Goal: Information Seeking & Learning: Find specific fact

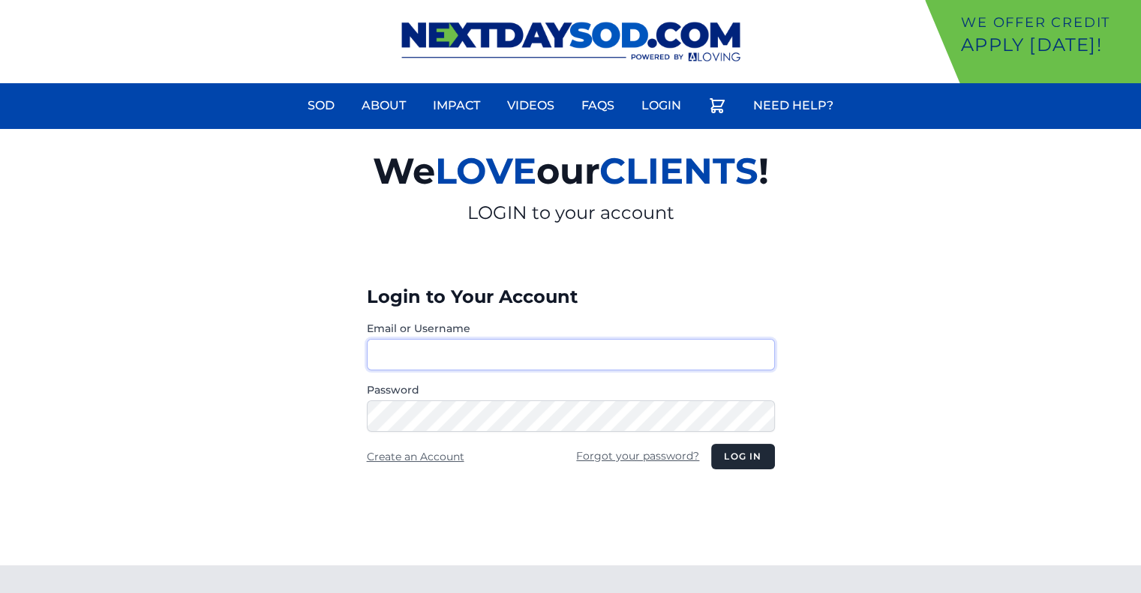
type input "********"
click at [744, 449] on button "Log in" at bounding box center [742, 456] width 63 height 25
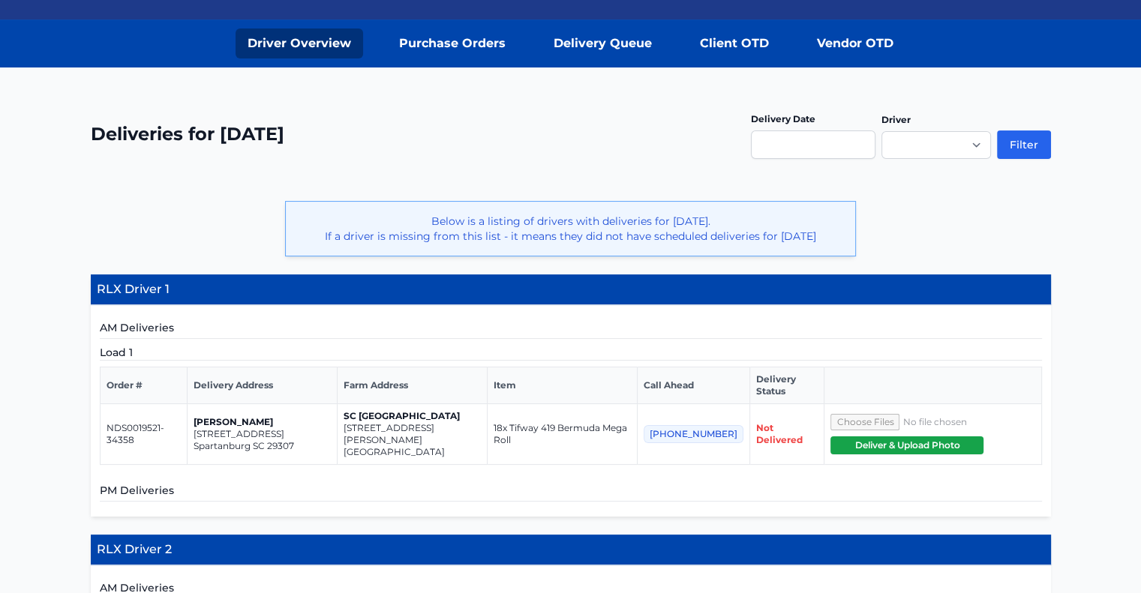
scroll to position [204, 0]
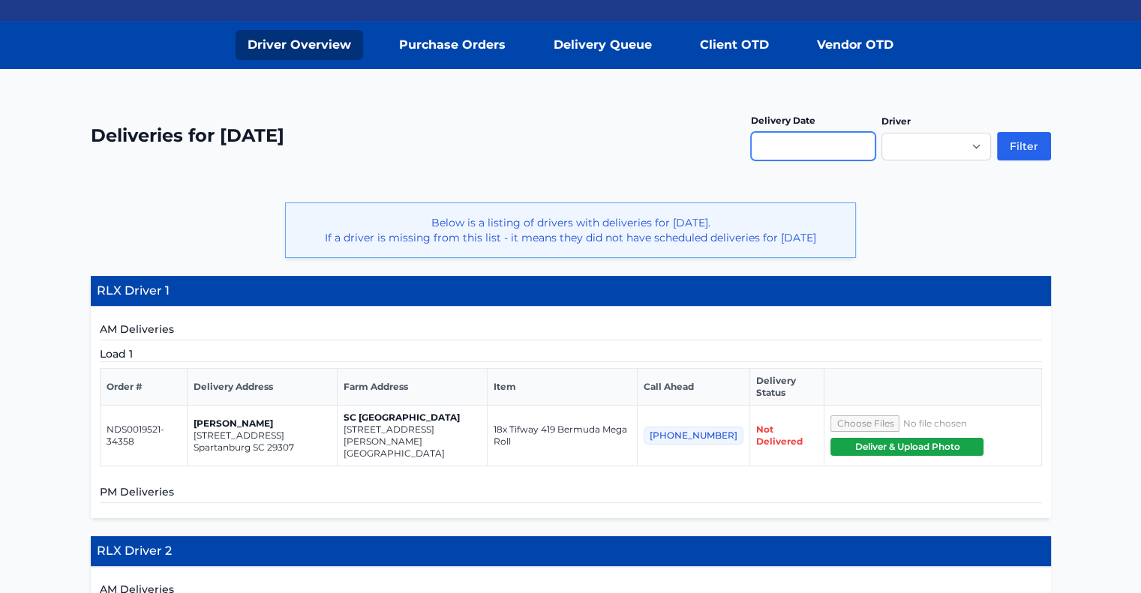
click at [790, 143] on input "text" at bounding box center [813, 146] width 124 height 28
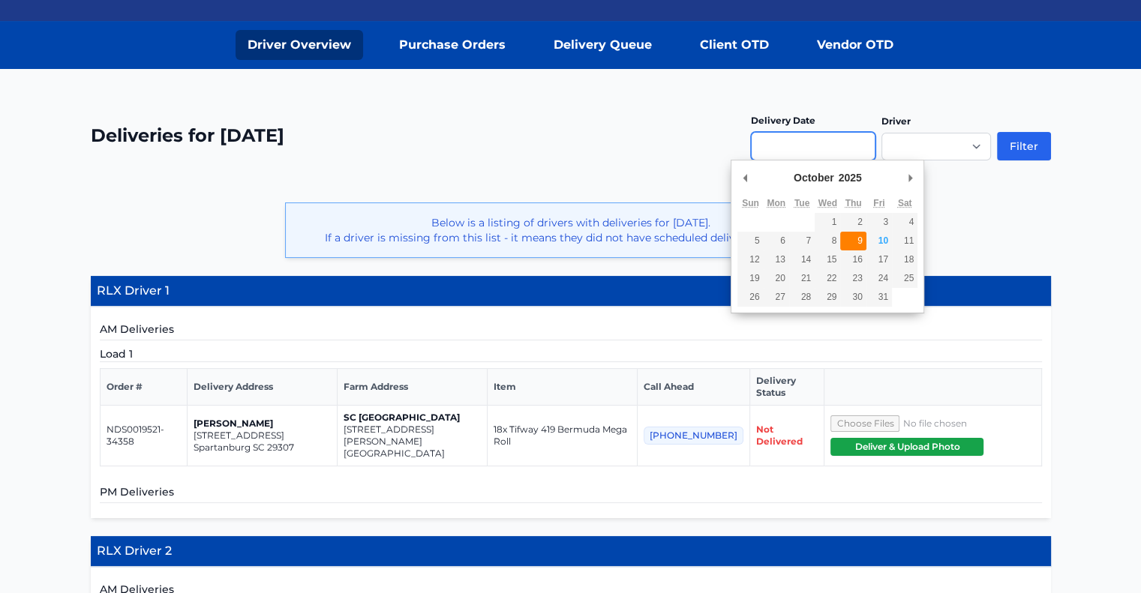
type input "**********"
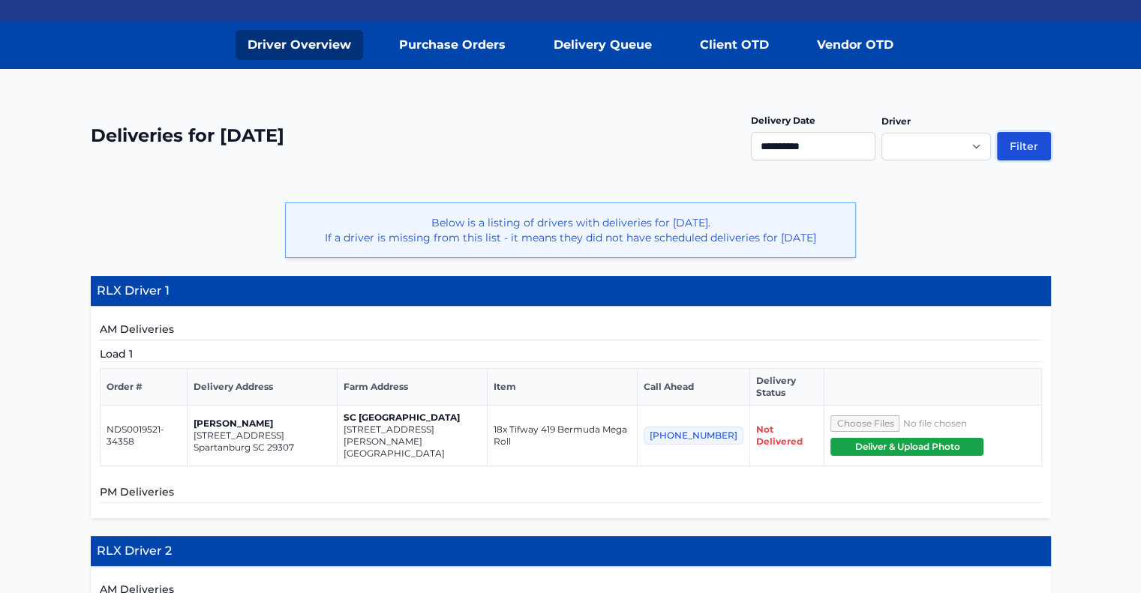
click at [1039, 149] on button "Filter" at bounding box center [1024, 146] width 54 height 28
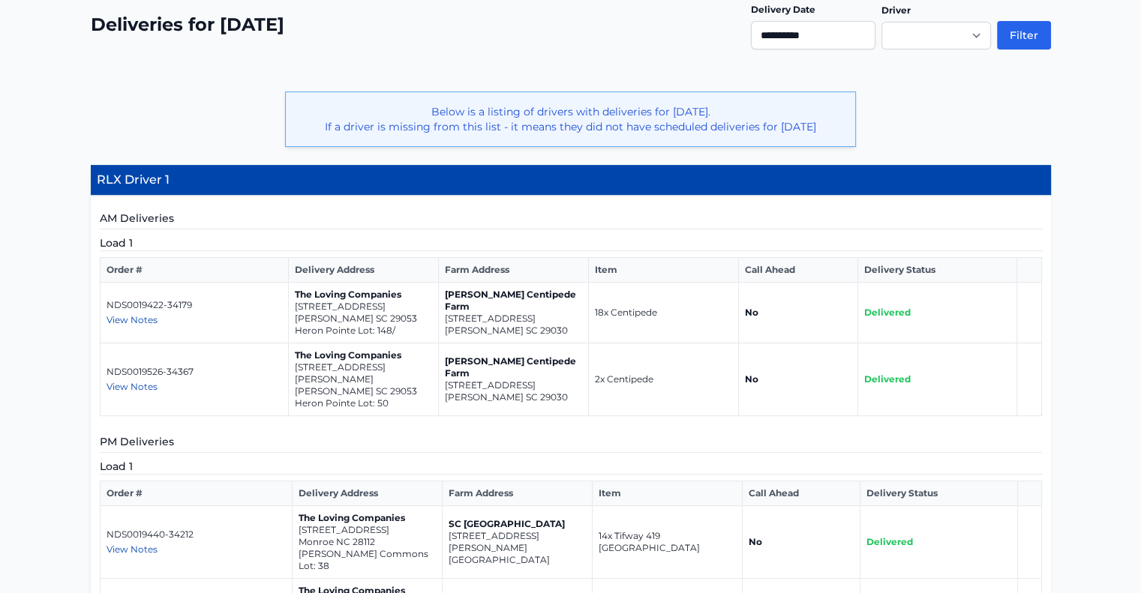
scroll to position [351, 0]
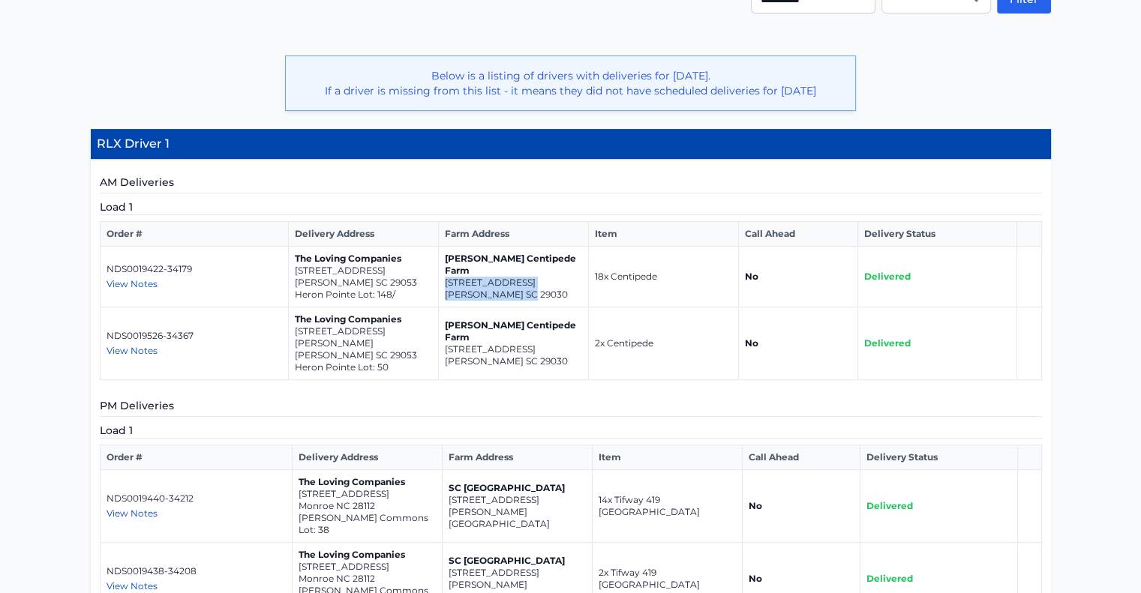
drag, startPoint x: 538, startPoint y: 288, endPoint x: 437, endPoint y: 275, distance: 102.0
click at [439, 275] on td "[PERSON_NAME] Centipede Farm [STREET_ADDRESS][PERSON_NAME]" at bounding box center [514, 277] width 150 height 61
copy td "975 Wild Hearts Rd Cameron SC 29030"
drag, startPoint x: 372, startPoint y: 280, endPoint x: 288, endPoint y: 271, distance: 84.5
click at [289, 271] on td "The Loving Companies 559 Happy Hollow Drive Gaston SC 29053 Heron Pointe Lot: 1…" at bounding box center [364, 277] width 150 height 61
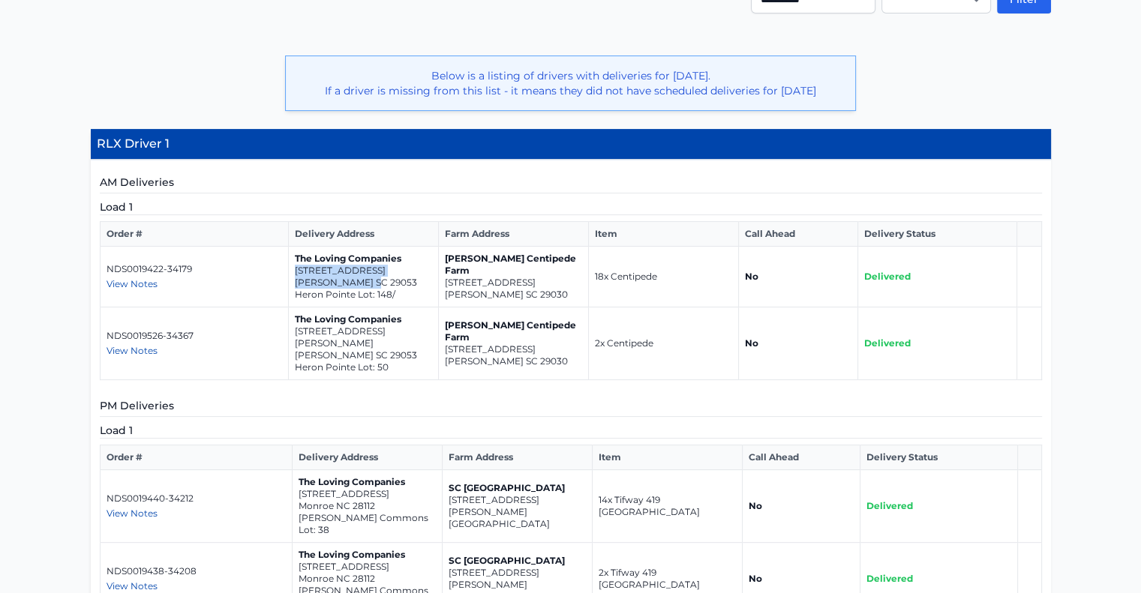
copy td "559 Happy Hollow Drive Gaston SC 29053"
drag, startPoint x: 374, startPoint y: 338, endPoint x: 295, endPoint y: 331, distance: 79.8
click at [295, 331] on td "The Loving Companies 250 Hazel Rain Road Gaston SC 29053 Heron Pointe Lot: 50" at bounding box center [364, 343] width 150 height 73
copy td "250 Hazel Rain Road Gaston SC 29053"
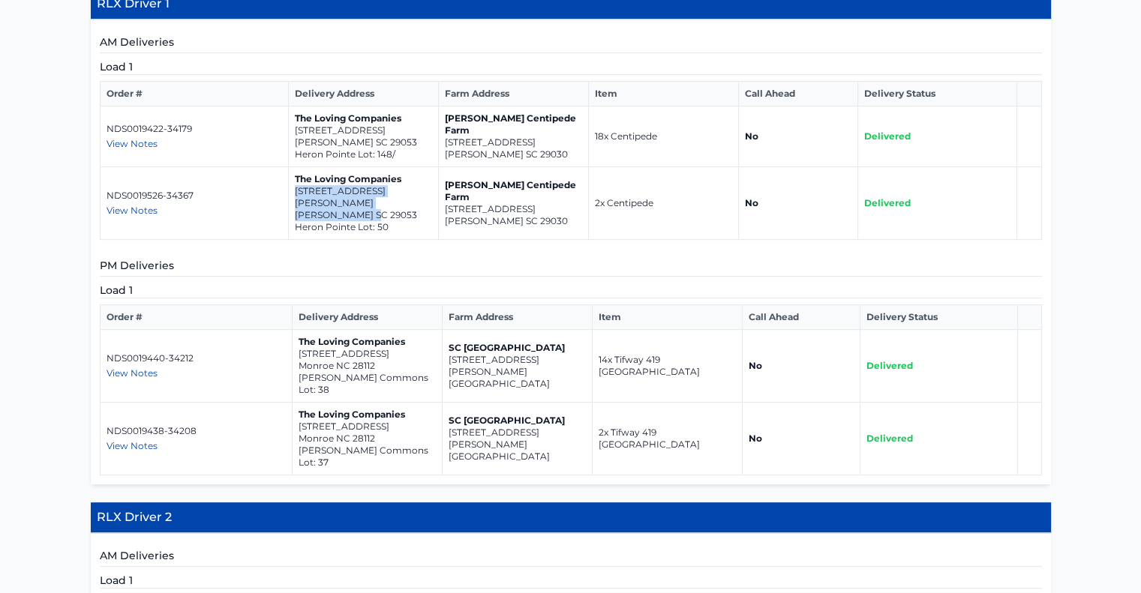
scroll to position [493, 0]
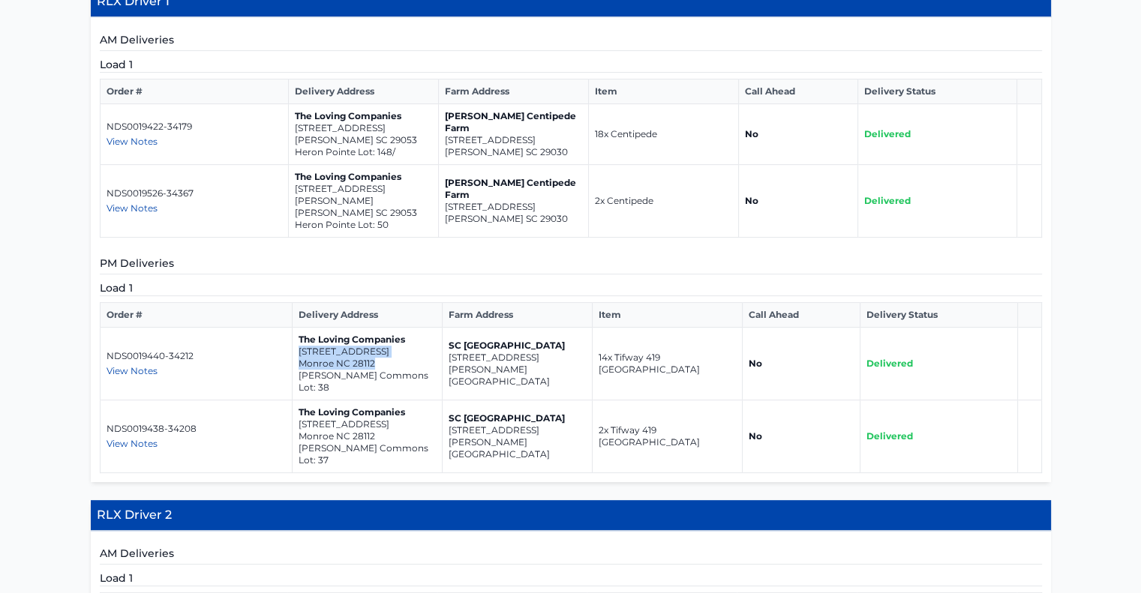
drag, startPoint x: 378, startPoint y: 349, endPoint x: 293, endPoint y: 334, distance: 86.1
click at [293, 334] on td "The Loving Companies 612 Matternhorn Place Monroe NC 28112 Secrest Commons Lot:…" at bounding box center [367, 364] width 150 height 73
copy td "612 Matternhorn Place Monroe NC 28112"
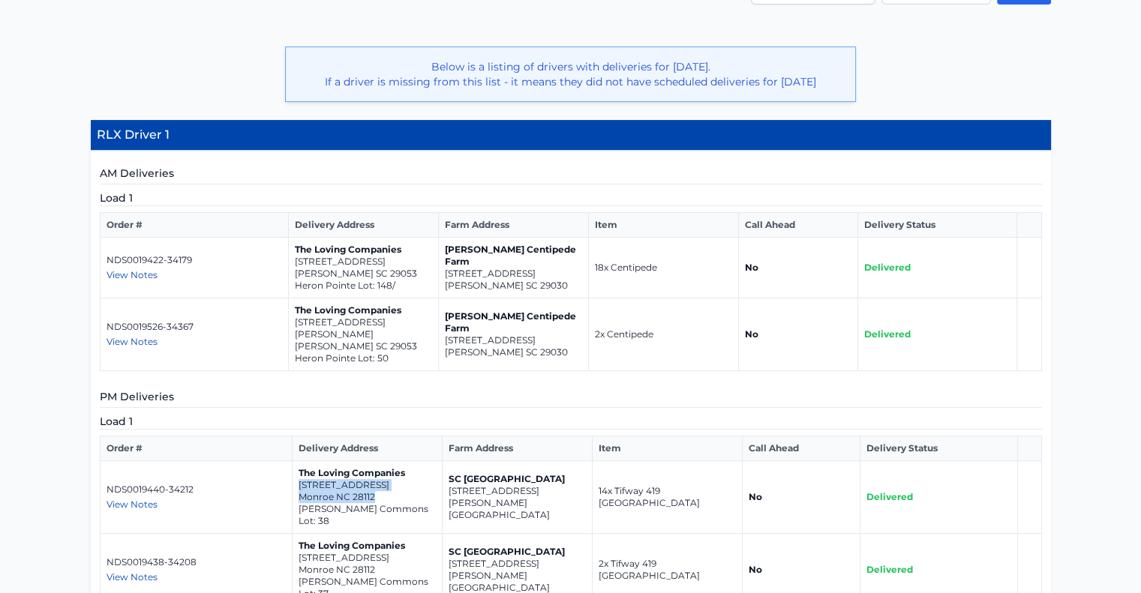
scroll to position [360, 0]
drag, startPoint x: 534, startPoint y: 276, endPoint x: 462, endPoint y: 268, distance: 72.4
drag, startPoint x: 462, startPoint y: 268, endPoint x: 441, endPoint y: 271, distance: 21.2
click at [441, 271] on td "Bozard Centipede Farm 975 Wild Hearts Rd Cameron SC 29030" at bounding box center [514, 268] width 150 height 61
drag, startPoint x: 528, startPoint y: 275, endPoint x: 439, endPoint y: 264, distance: 89.9
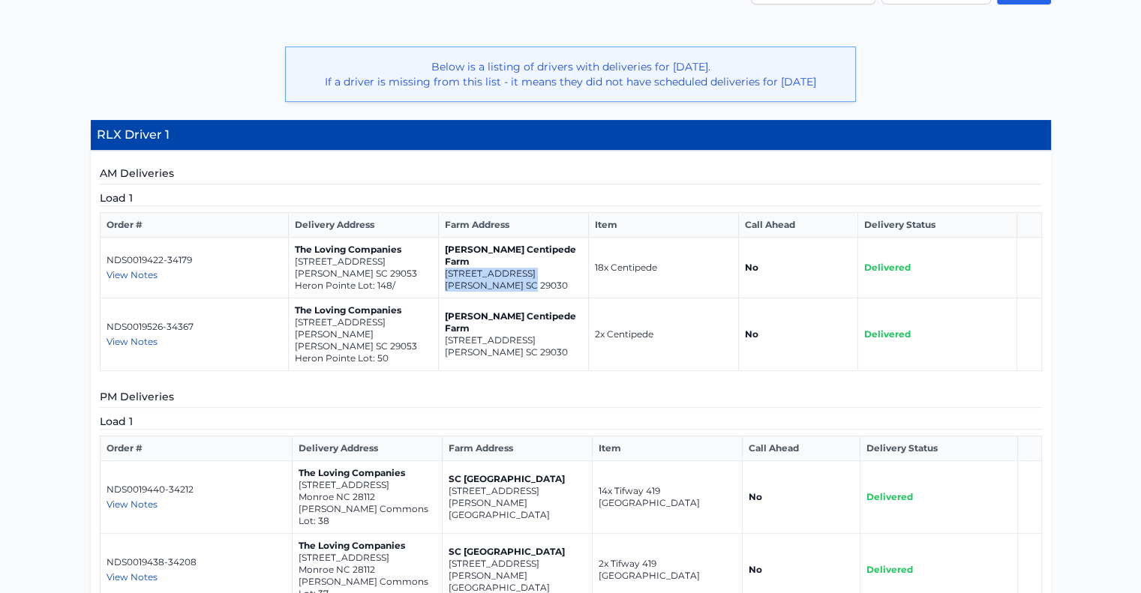
click at [439, 264] on td "Bozard Centipede Farm 975 Wild Hearts Rd Cameron SC 29030" at bounding box center [514, 268] width 150 height 61
copy td "975 Wild Hearts Rd Cameron SC 29030"
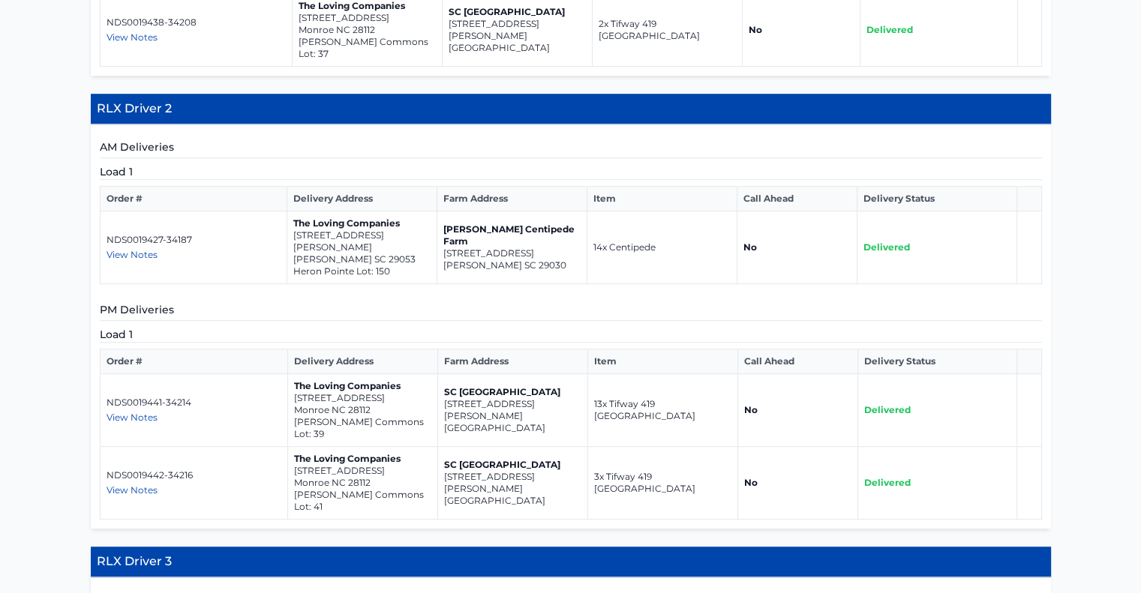
scroll to position [900, 0]
drag, startPoint x: 533, startPoint y: 209, endPoint x: 442, endPoint y: 203, distance: 90.9
click at [442, 211] on td "Bozard Centipede Farm 975 Wild Hearts Rd Cameron SC 29030" at bounding box center [511, 247] width 150 height 73
copy td "975 Wild Hearts Rd Cameron SC 29030"
drag, startPoint x: 368, startPoint y: 206, endPoint x: 293, endPoint y: 193, distance: 76.2
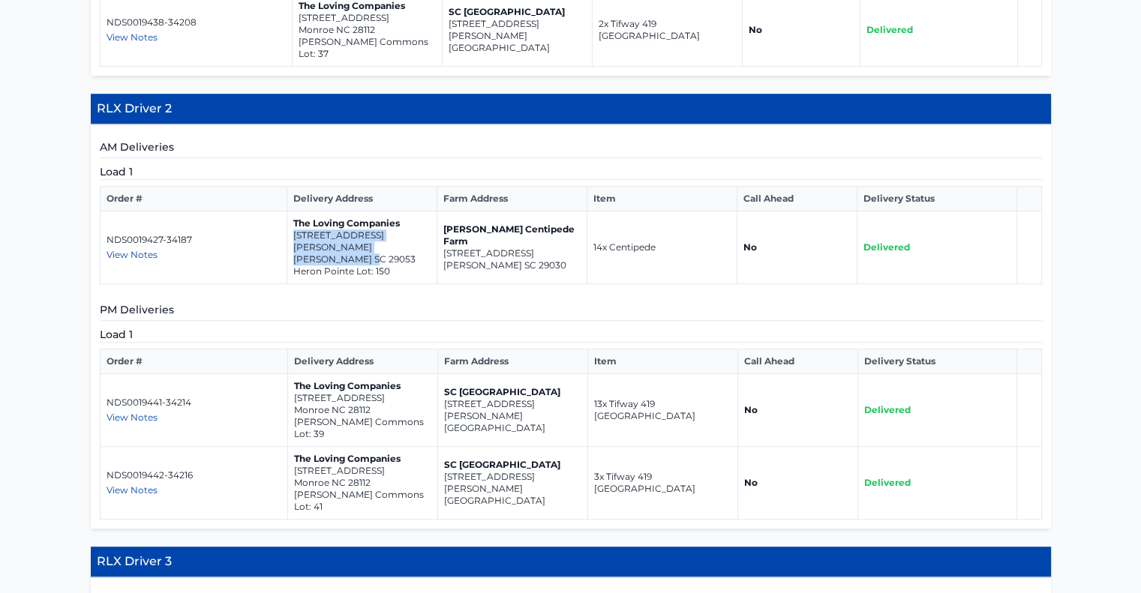
click at [293, 211] on td "The Loving Companies 607 Blue Jay Avenue Gaston SC 29053 Heron Pointe Lot: 150" at bounding box center [361, 247] width 150 height 73
copy td "607 Blue Jay Avenue Gaston SC 29053"
drag, startPoint x: 378, startPoint y: 352, endPoint x: 290, endPoint y: 347, distance: 87.9
click at [290, 374] on td "The Loving Companies 616 Matterhorn Place Monroe NC 28112 Secrest Commons Lot: …" at bounding box center [363, 410] width 150 height 73
copy td "616 Matterhorn Place Monroe NC 28112"
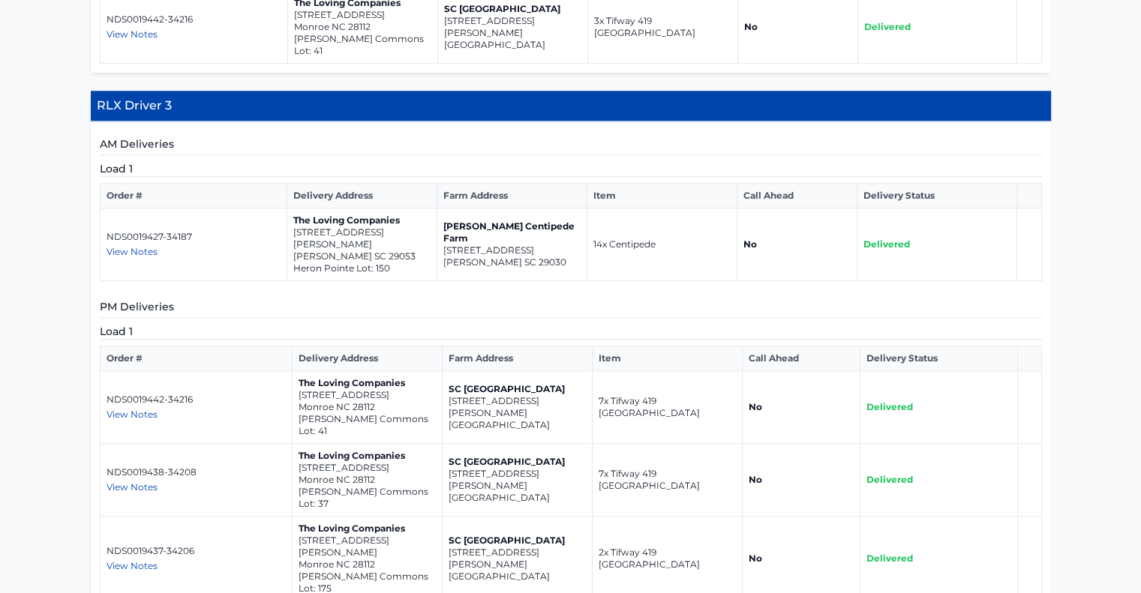
scroll to position [1359, 0]
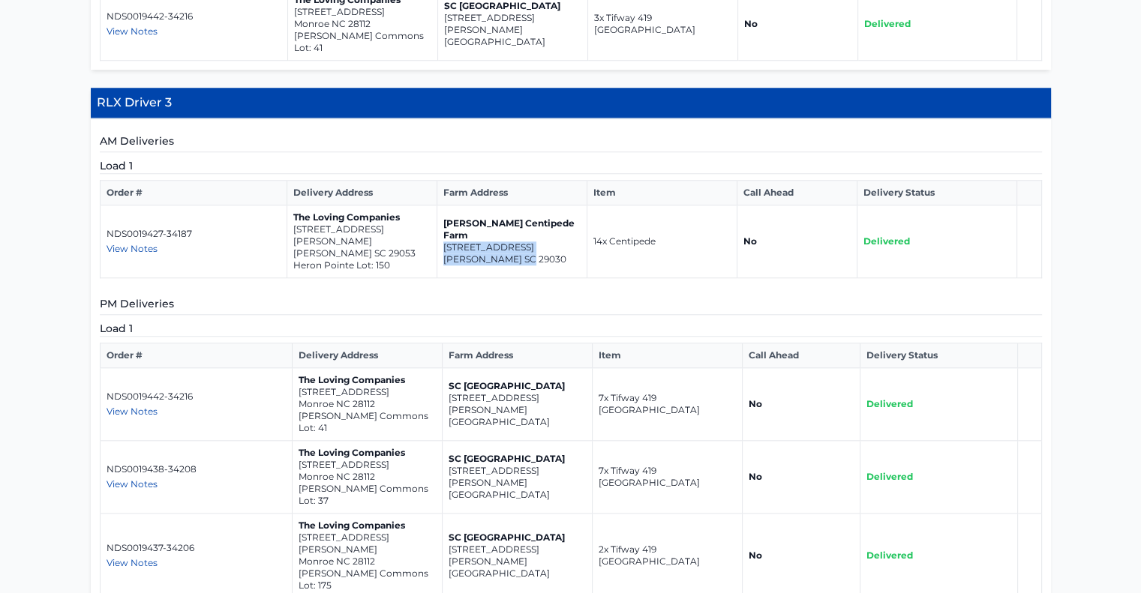
drag, startPoint x: 531, startPoint y: 169, endPoint x: 438, endPoint y: 159, distance: 93.6
click at [438, 205] on td "Bozard Centipede Farm 975 Wild Hearts Rd Cameron SC 29030" at bounding box center [511, 241] width 150 height 73
copy td "975 Wild Hearts Rd Cameron SC 29030"
drag, startPoint x: 367, startPoint y: 164, endPoint x: 291, endPoint y: 154, distance: 76.4
click at [291, 205] on td "The Loving Companies 607 Blue Jay Avenue Gaston SC 29053 Heron Pointe Lot: 150" at bounding box center [361, 241] width 150 height 73
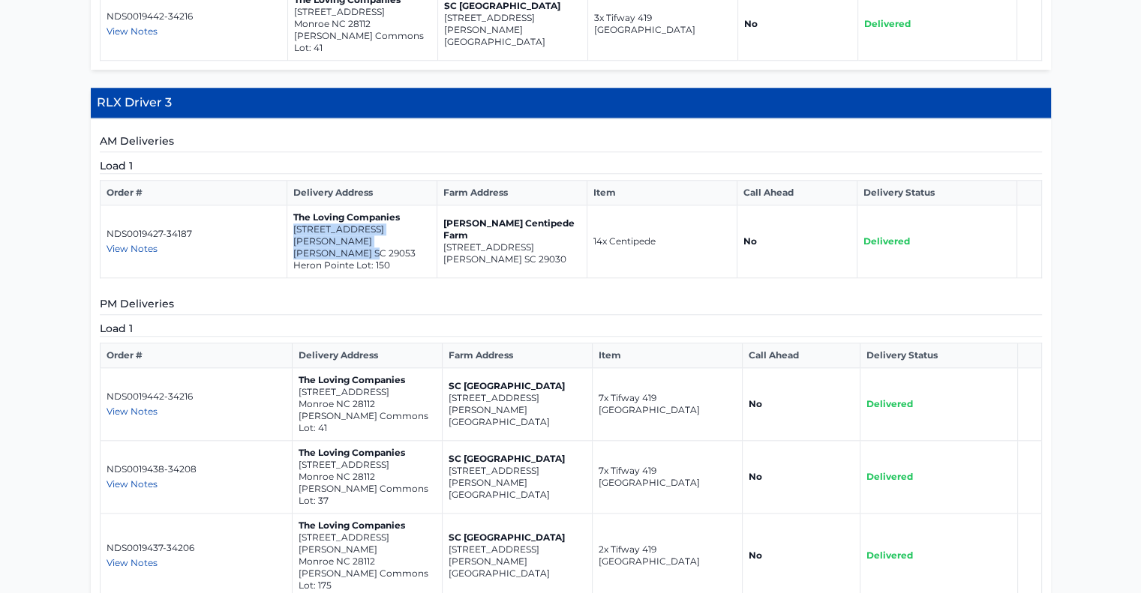
copy td "607 Blue Jay Avenue Gaston SC 29053"
drag, startPoint x: 375, startPoint y: 311, endPoint x: 294, endPoint y: 302, distance: 81.5
click at [294, 368] on td "The Loving Companies 613 Matterhorn Place Monroe NC 28112 Secrest Commons Lot: …" at bounding box center [367, 404] width 150 height 73
drag, startPoint x: 376, startPoint y: 435, endPoint x: 295, endPoint y: 427, distance: 82.1
click at [295, 514] on td "The Loving Companies 1413 Secrest Commons Drive Monroe NC 28112 Secrest Commons…" at bounding box center [367, 556] width 150 height 85
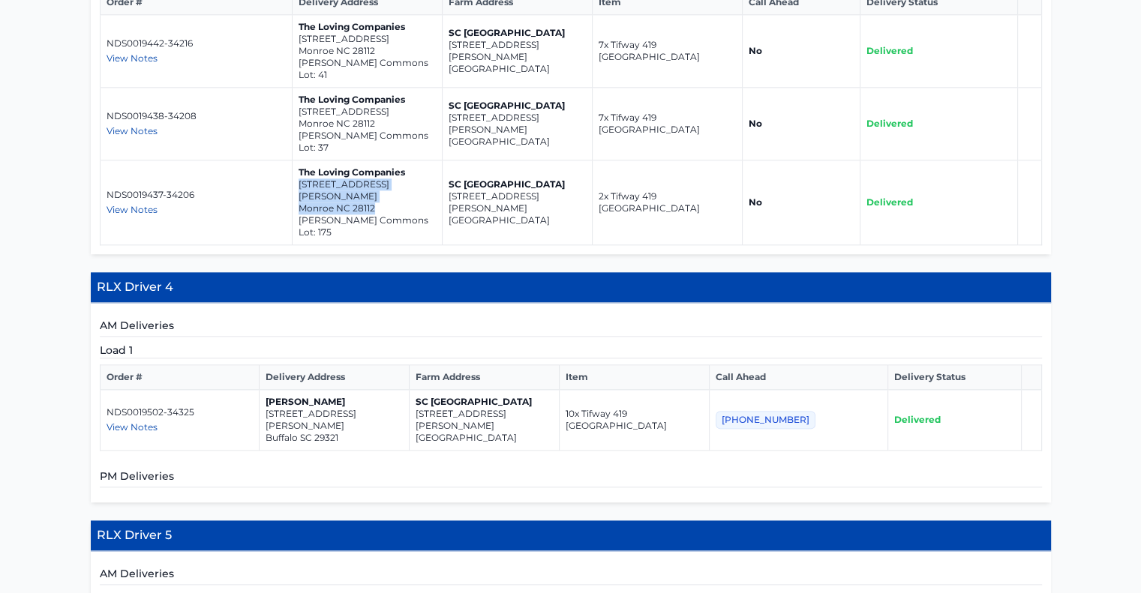
scroll to position [1742, 0]
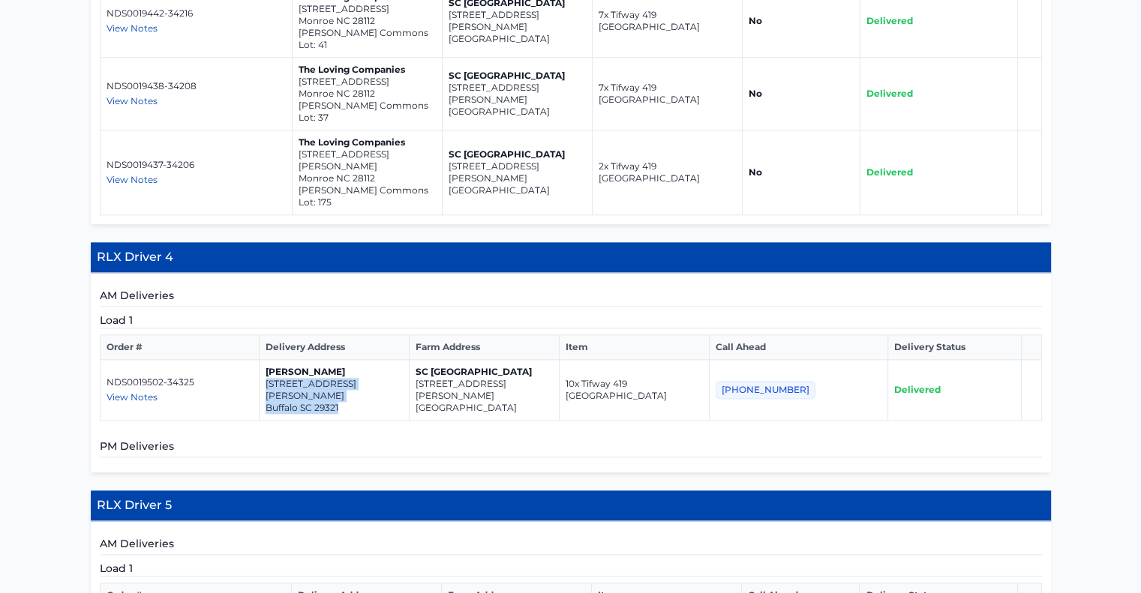
drag, startPoint x: 352, startPoint y: 255, endPoint x: 275, endPoint y: 245, distance: 77.8
click at [275, 360] on td "Jerry Ray Treadway 234 Bailey Rd Buffalo SC 29321" at bounding box center [334, 390] width 150 height 61
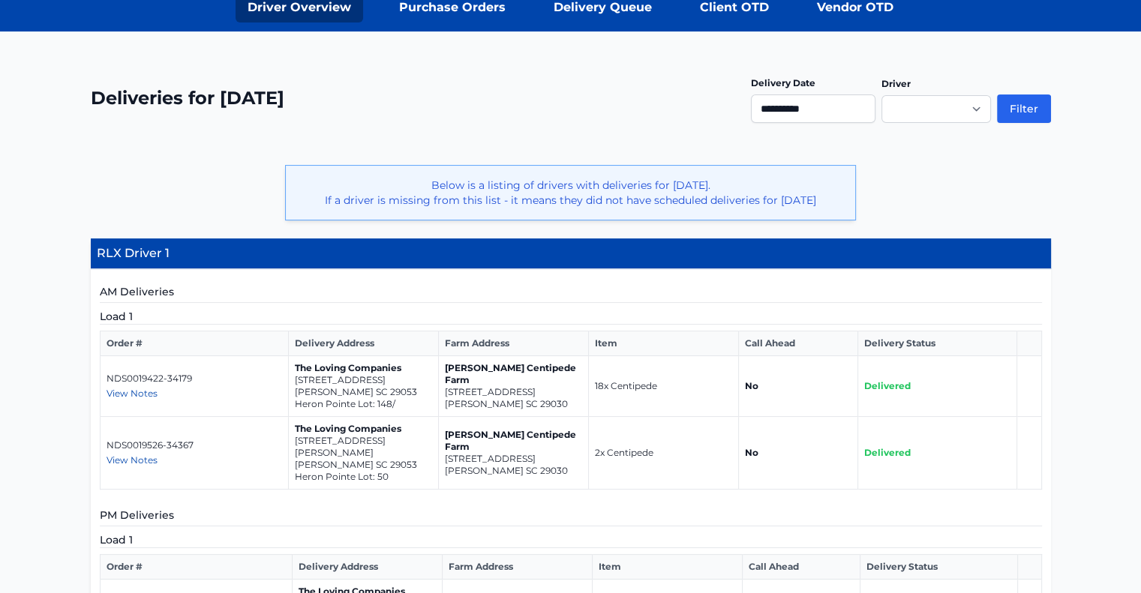
scroll to position [245, 0]
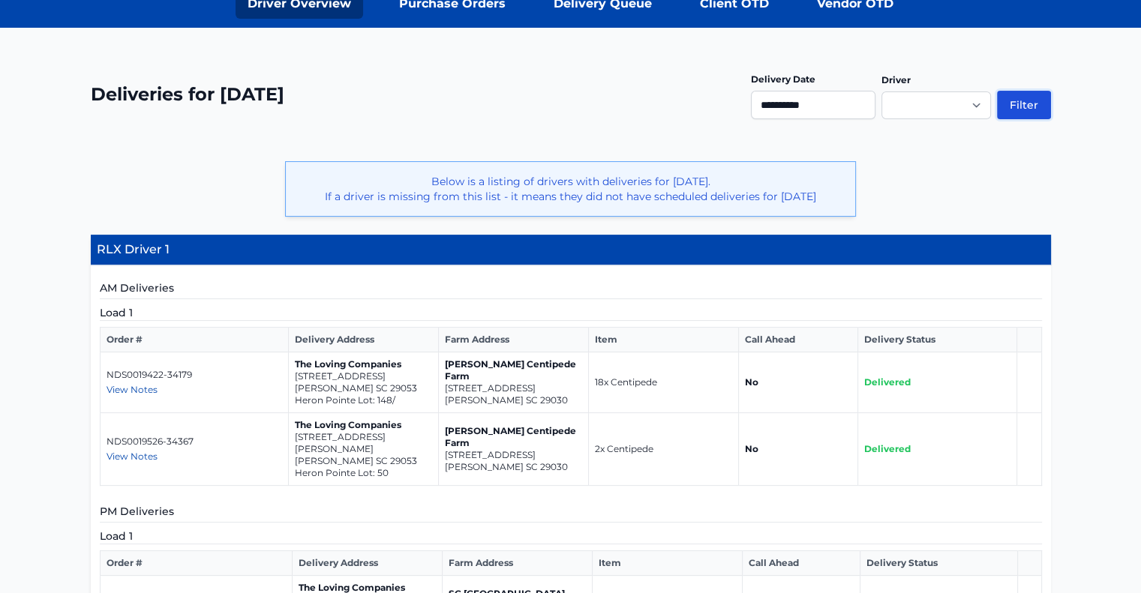
click at [1014, 95] on button "Filter" at bounding box center [1024, 105] width 54 height 28
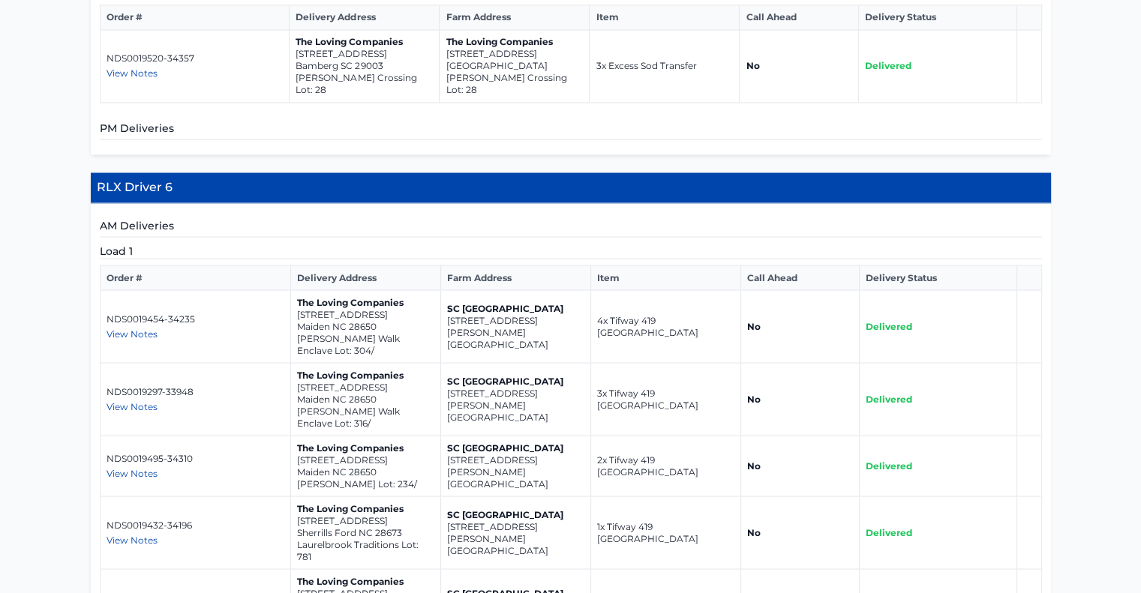
scroll to position [2604, 0]
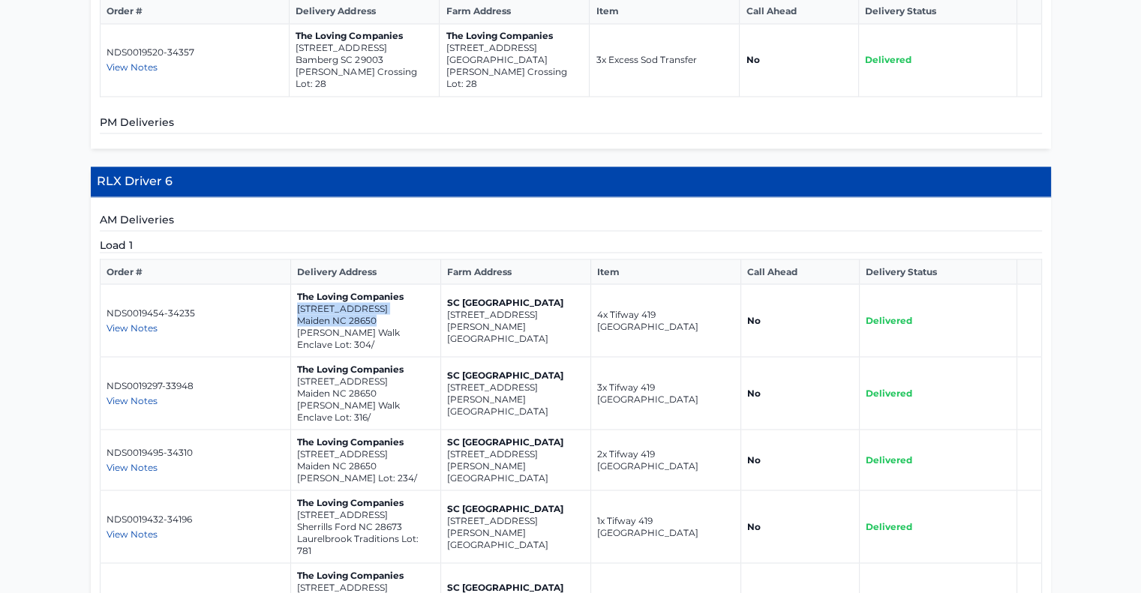
drag, startPoint x: 376, startPoint y: 116, endPoint x: 293, endPoint y: 104, distance: 84.1
click at [293, 284] on td "The Loving Companies 4333 Shimmering Stone Way Maiden NC 28650 Shannon Woods Wa…" at bounding box center [365, 320] width 150 height 73
copy td "4333 Shimmering Stone Way Maiden NC 28650"
drag, startPoint x: 380, startPoint y: 261, endPoint x: 292, endPoint y: 249, distance: 88.6
click at [292, 430] on td "The Loving Companies 6490 Fairfax Ct Maiden NC 28650 Shannon Woods Meadows Lot:…" at bounding box center [365, 460] width 150 height 61
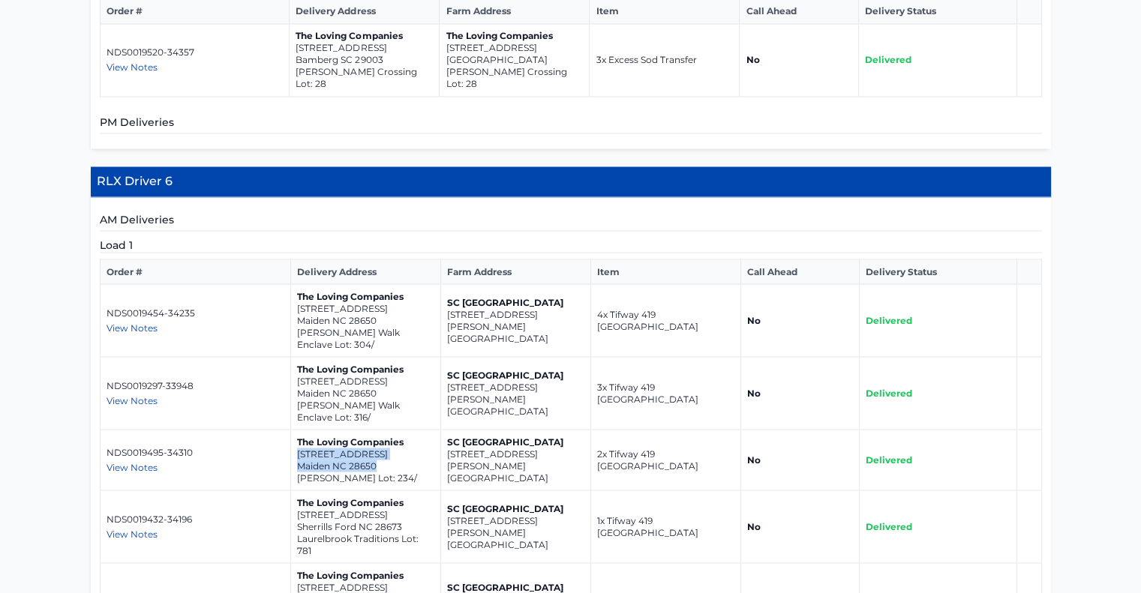
copy td "6490 Fairfax Ct Maiden NC 28650"
drag, startPoint x: 400, startPoint y: 334, endPoint x: 295, endPoint y: 319, distance: 106.8
click at [295, 490] on td "The Loving Companies 7897 Old Brook Road Sherrills Ford NC 28673 Laurelbrook Tr…" at bounding box center [365, 526] width 150 height 73
copy td "7897 Old Brook Road Sherrills Ford NC 28673"
drag, startPoint x: 391, startPoint y: 395, endPoint x: 295, endPoint y: 386, distance: 95.7
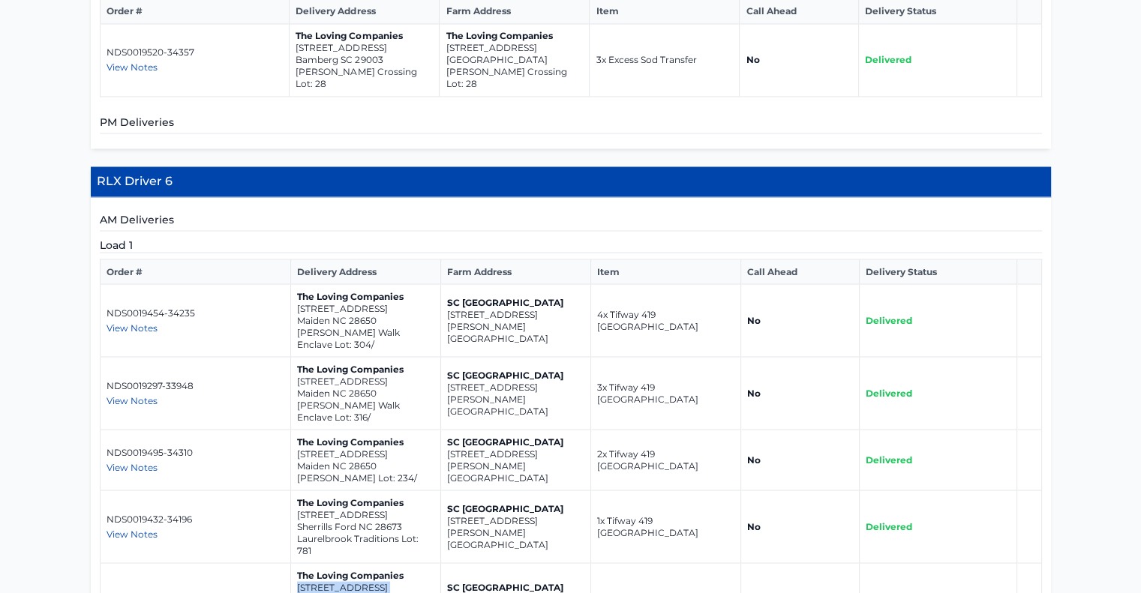
copy td "[STREET_ADDRESS]"
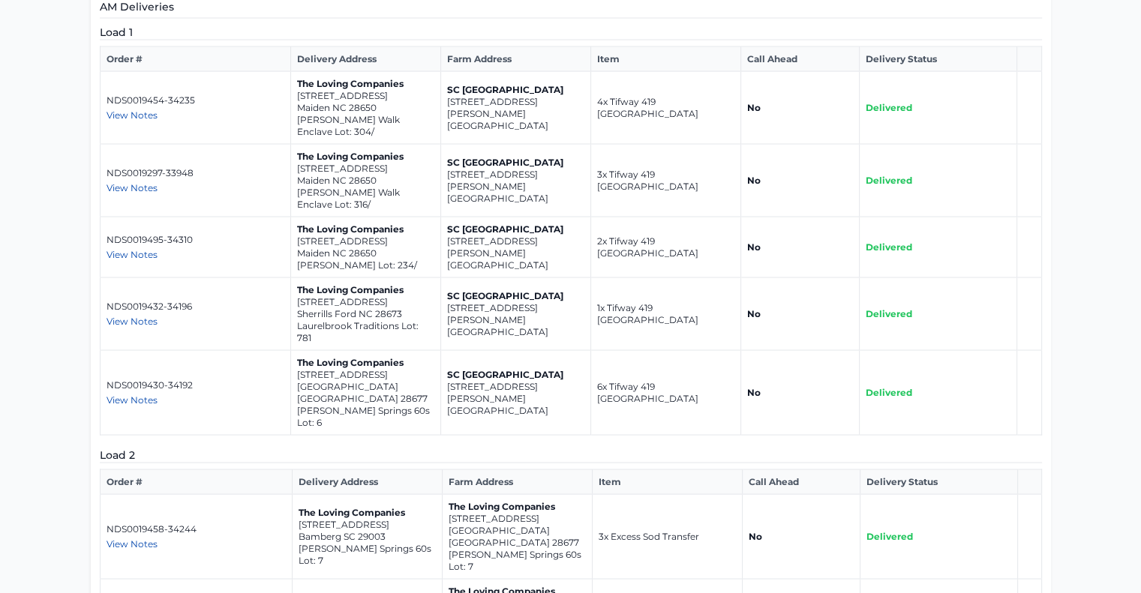
drag, startPoint x: 541, startPoint y: 296, endPoint x: 465, endPoint y: 297, distance: 75.7
click at [465, 524] on p "[GEOGRAPHIC_DATA] [GEOGRAPHIC_DATA] 28677" at bounding box center [516, 536] width 137 height 24
drag, startPoint x: 543, startPoint y: 302, endPoint x: 444, endPoint y: 286, distance: 100.2
click at [444, 494] on td "The Loving Companies [STREET_ADDRESS] [PERSON_NAME][GEOGRAPHIC_DATA] 60s Lot: 7" at bounding box center [517, 536] width 150 height 85
copy td "[STREET_ADDRESS]"
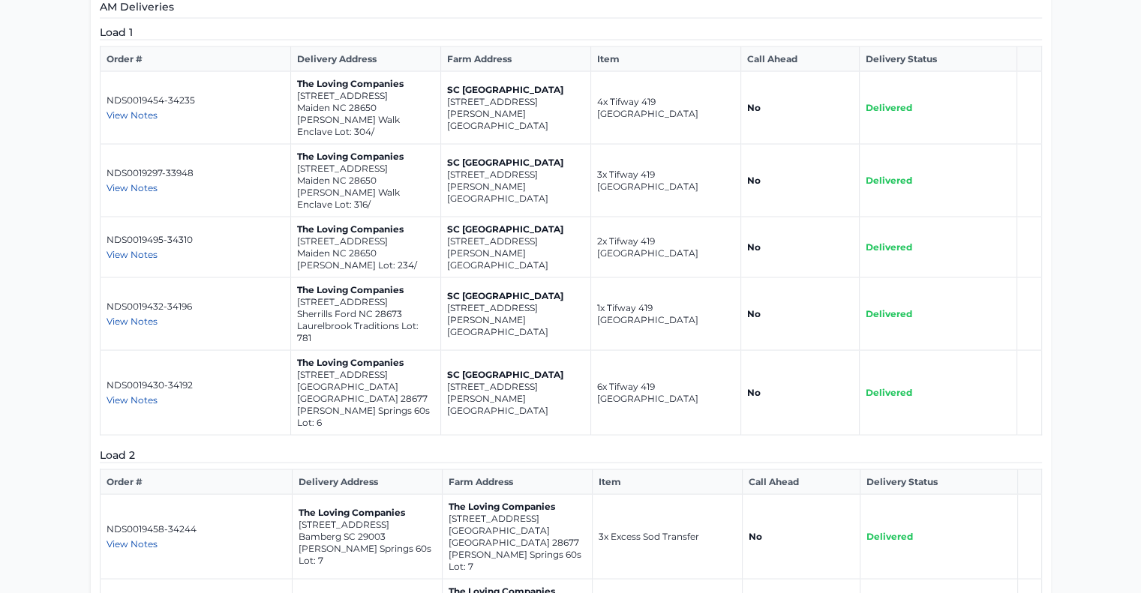
drag, startPoint x: 538, startPoint y: 362, endPoint x: 445, endPoint y: 351, distance: 93.7
copy td "112 Rock Avenue Statesville NC 28625"
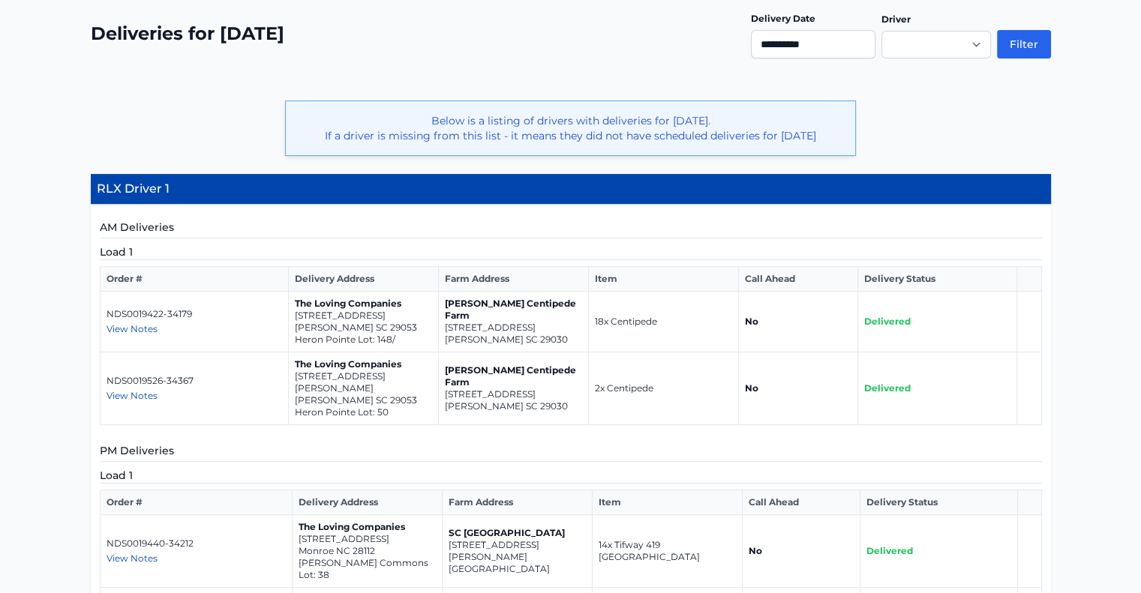
scroll to position [308, 0]
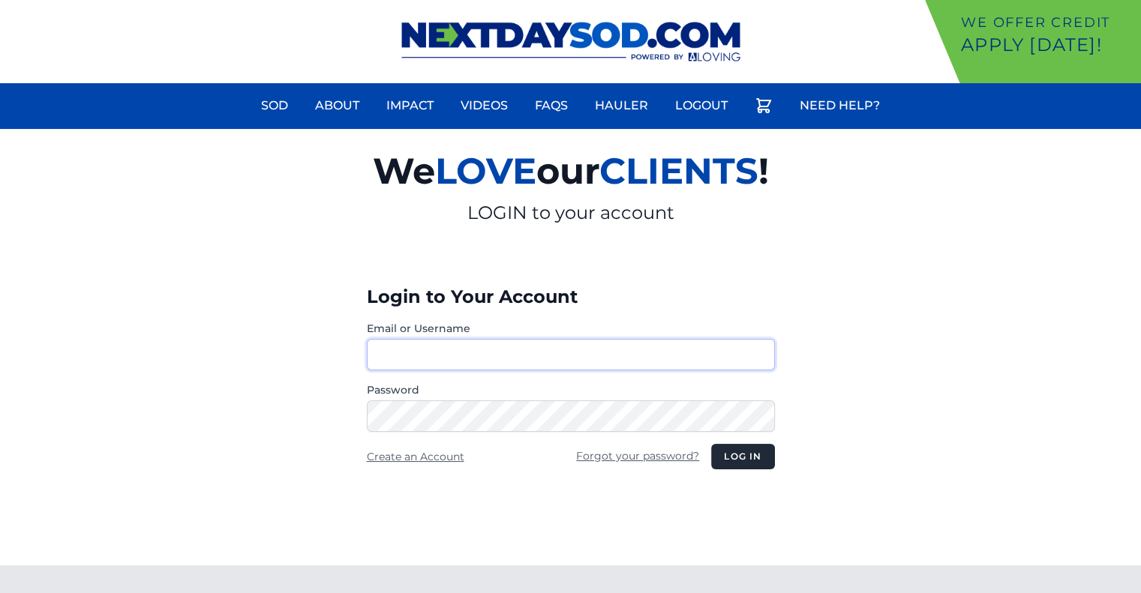
type input "********"
click at [733, 460] on button "Log in" at bounding box center [742, 456] width 63 height 25
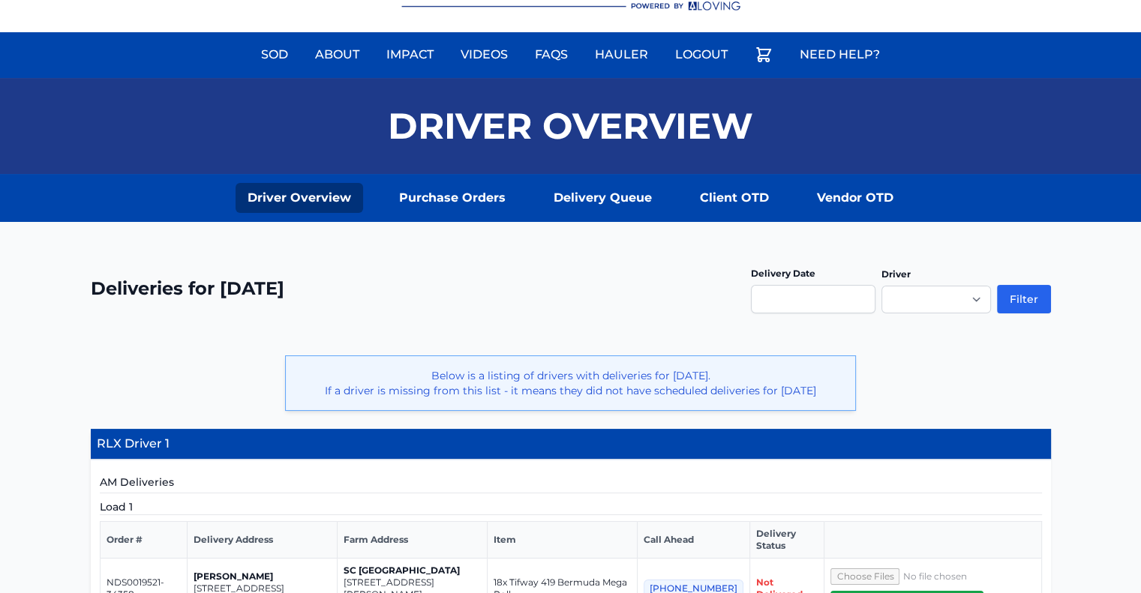
scroll to position [51, 0]
click at [772, 287] on input "text" at bounding box center [813, 299] width 124 height 28
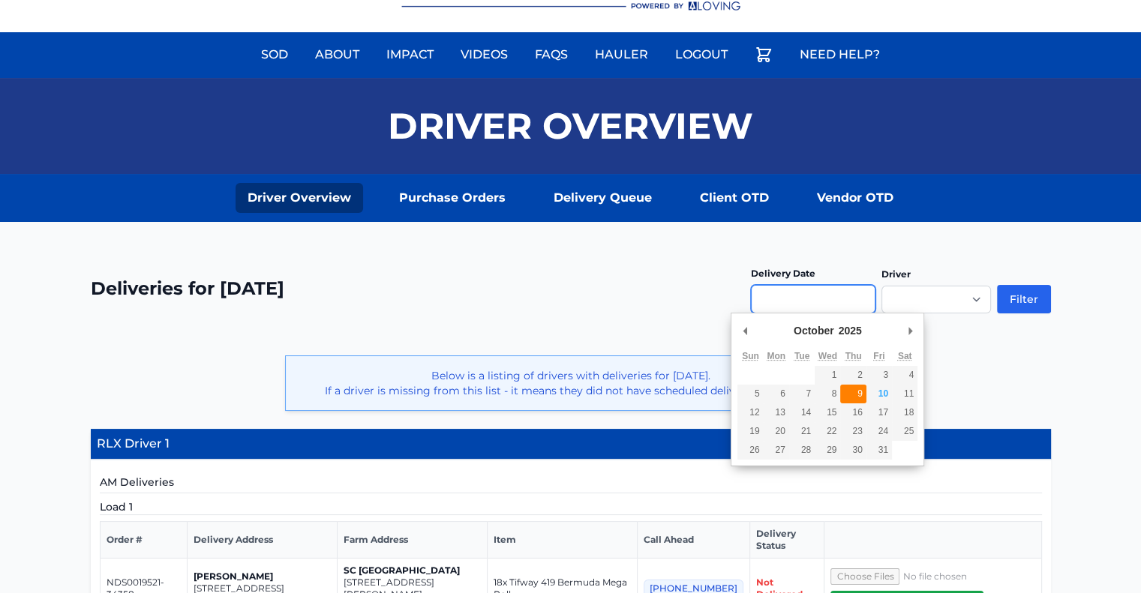
type input "**********"
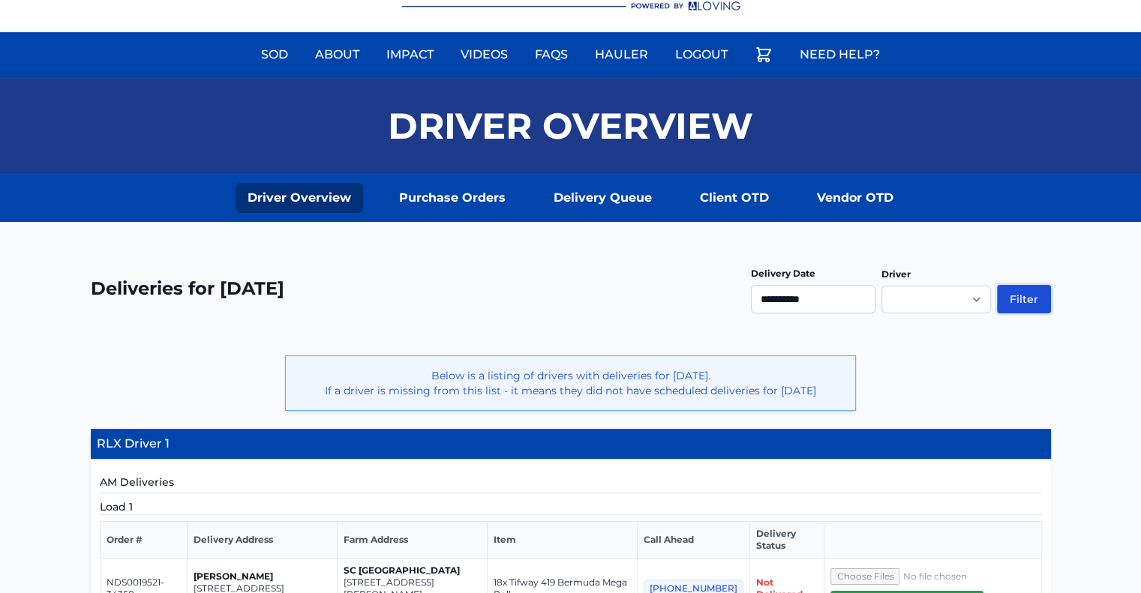
click at [1044, 293] on button "Filter" at bounding box center [1024, 299] width 54 height 28
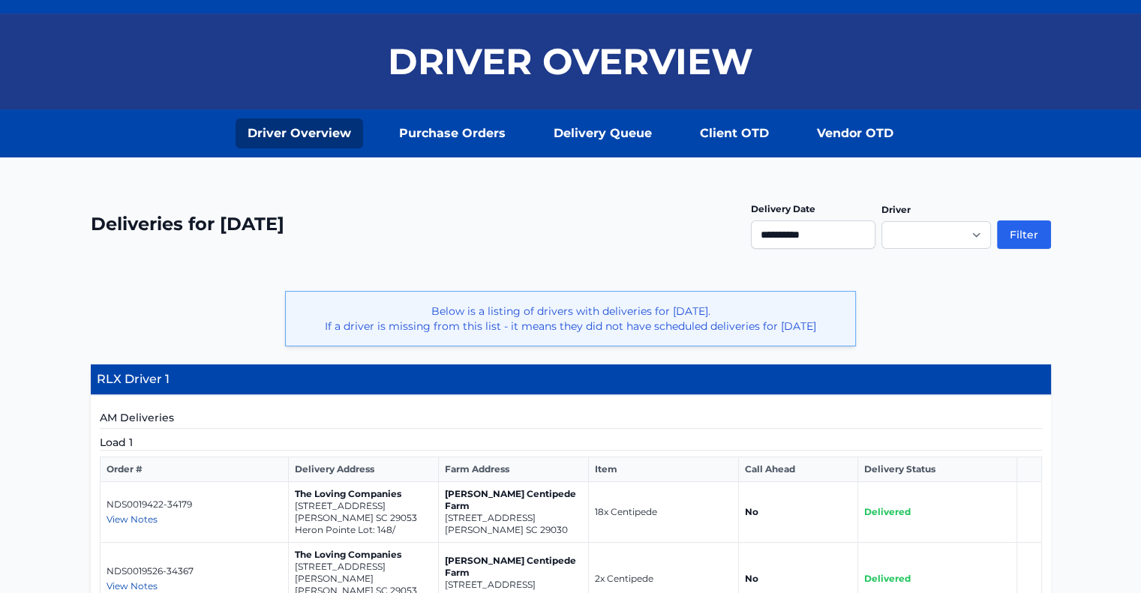
scroll to position [438, 0]
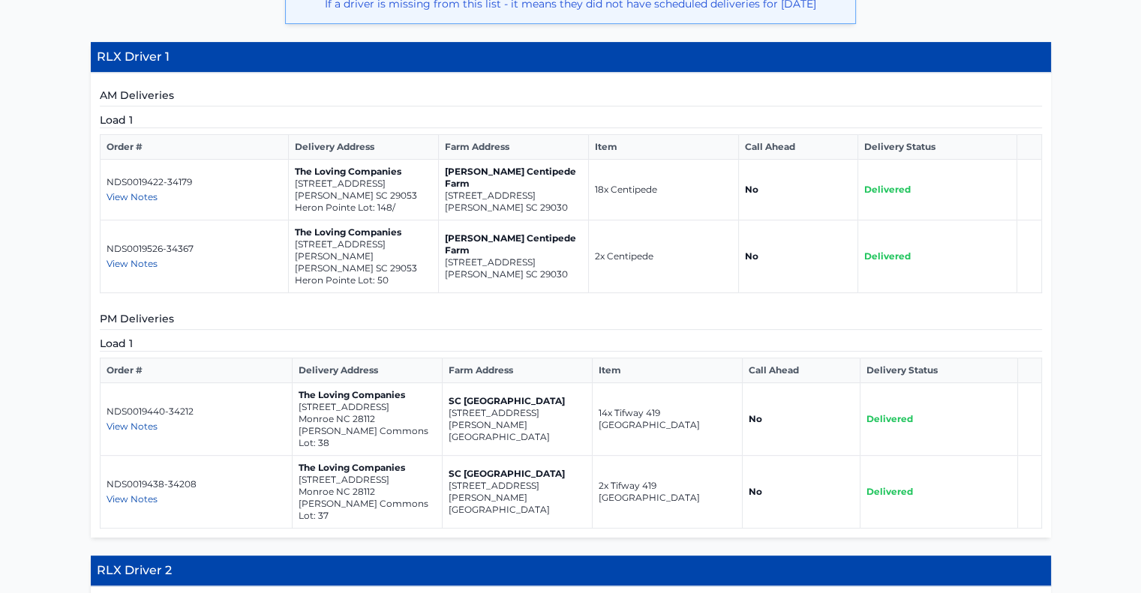
drag, startPoint x: 546, startPoint y: 407, endPoint x: 444, endPoint y: 398, distance: 102.4
click at [444, 398] on td "SC [GEOGRAPHIC_DATA] [STREET_ADDRESS][PERSON_NAME]" at bounding box center [517, 419] width 150 height 73
copy td "[STREET_ADDRESS][PERSON_NAME]"
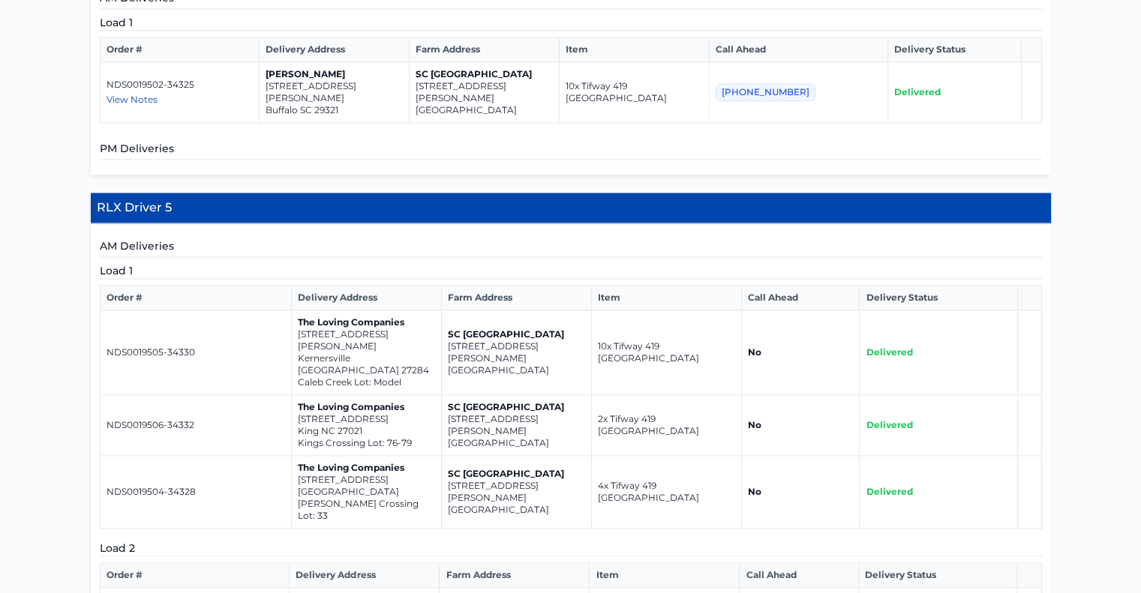
scroll to position [2042, 0]
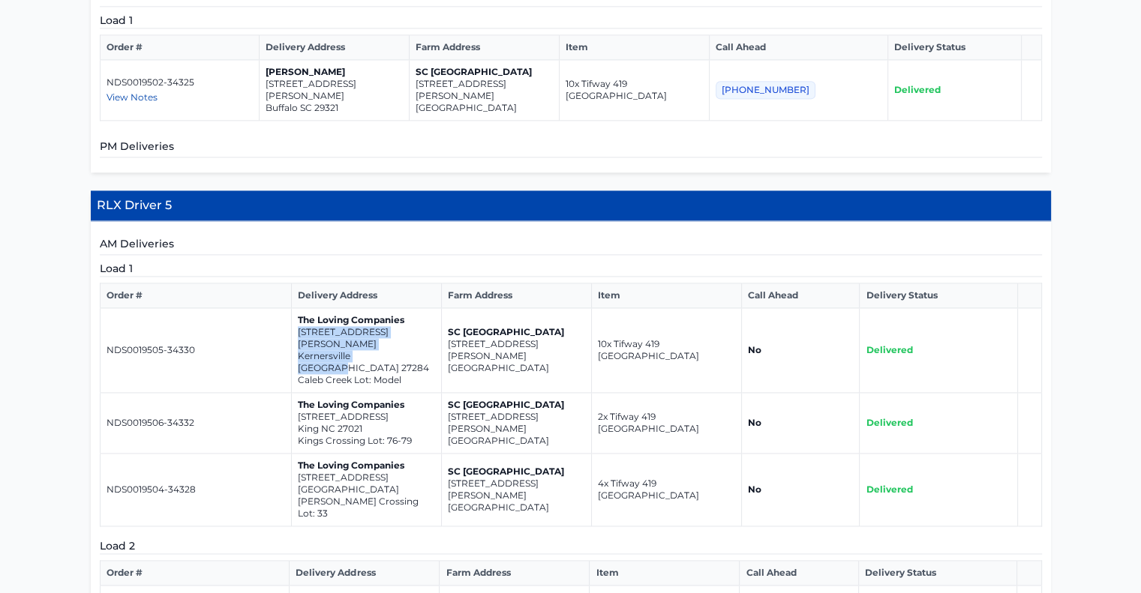
drag, startPoint x: 400, startPoint y: 191, endPoint x: 295, endPoint y: 177, distance: 105.9
click at [295, 308] on td "The Loving Companies [STREET_ADDRESS][PERSON_NAME] [GEOGRAPHIC_DATA] Lot: Model" at bounding box center [366, 350] width 150 height 85
copy td "[STREET_ADDRESS][PERSON_NAME]"
drag, startPoint x: 366, startPoint y: 252, endPoint x: 294, endPoint y: 239, distance: 73.1
click at [294, 393] on td "The Loving Companies [STREET_ADDRESS] [GEOGRAPHIC_DATA] Lot: 76-79" at bounding box center [366, 423] width 150 height 61
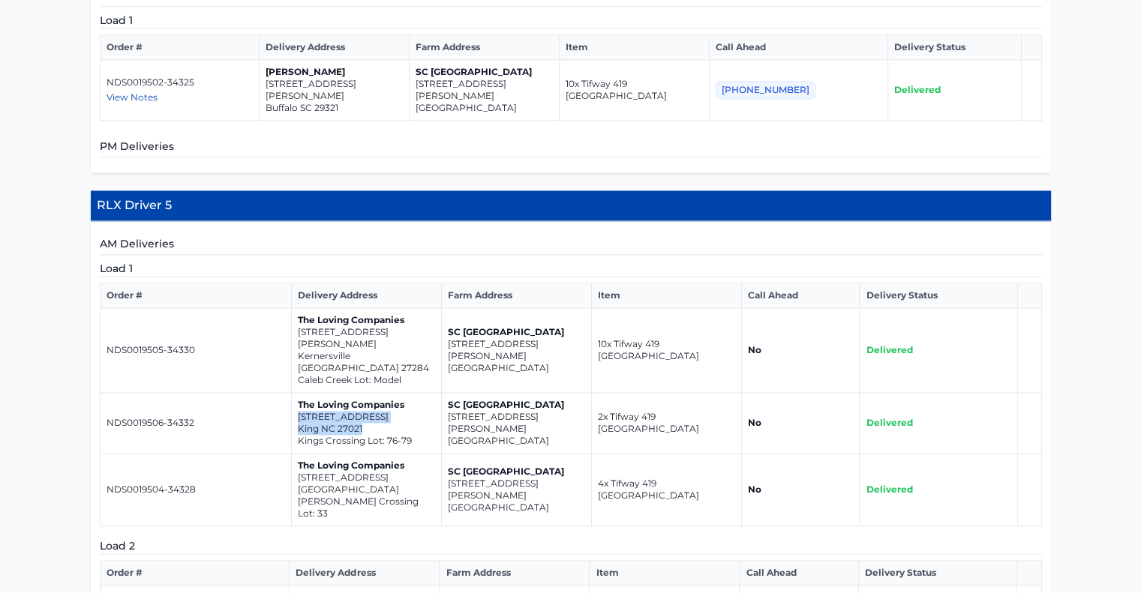
copy td "[STREET_ADDRESS]"
drag, startPoint x: 413, startPoint y: 310, endPoint x: 296, endPoint y: 300, distance: 117.4
click at [296, 454] on td "The Loving Companies [STREET_ADDRESS][PERSON_NAME]" at bounding box center [366, 490] width 150 height 73
copy td "[STREET_ADDRESS]"
drag, startPoint x: 555, startPoint y: 428, endPoint x: 445, endPoint y: 420, distance: 109.8
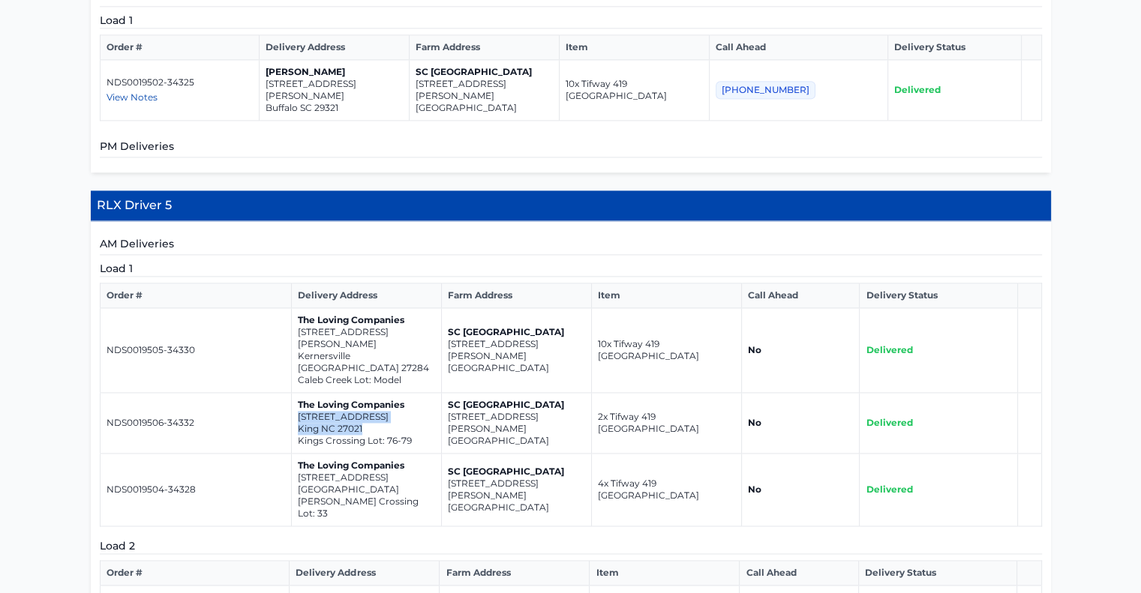
copy td "[STREET_ADDRESS]"
drag, startPoint x: 362, startPoint y: 250, endPoint x: 297, endPoint y: 236, distance: 66.8
click at [297, 393] on td "The Loving Companies [STREET_ADDRESS] [GEOGRAPHIC_DATA] Lot: 76-79" at bounding box center [366, 423] width 150 height 61
copy td "[STREET_ADDRESS]"
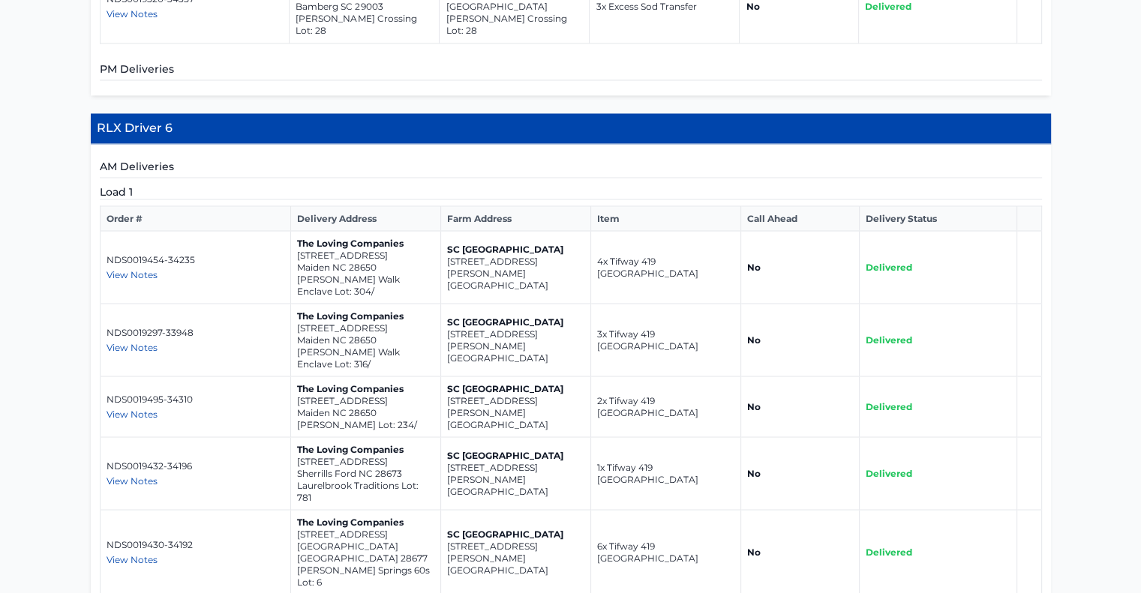
scroll to position [2658, 0]
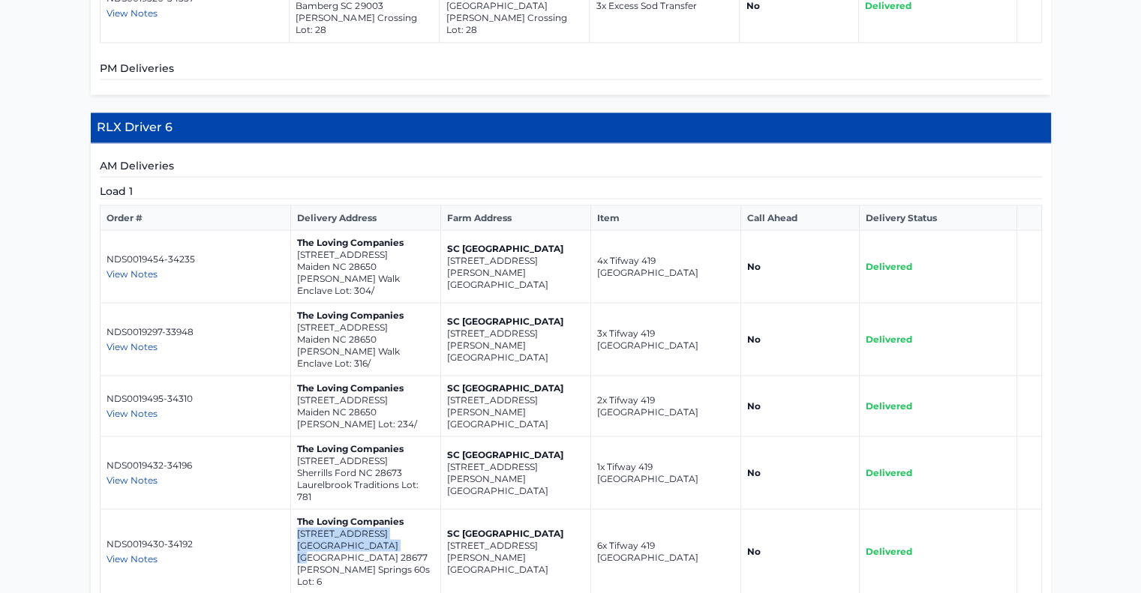
drag, startPoint x: 395, startPoint y: 345, endPoint x: 292, endPoint y: 331, distance: 103.6
click at [292, 509] on td "The Loving Companies [STREET_ADDRESS] [PERSON_NAME][GEOGRAPHIC_DATA] 60s Lot: 6" at bounding box center [365, 551] width 150 height 85
copy td "[STREET_ADDRESS]"
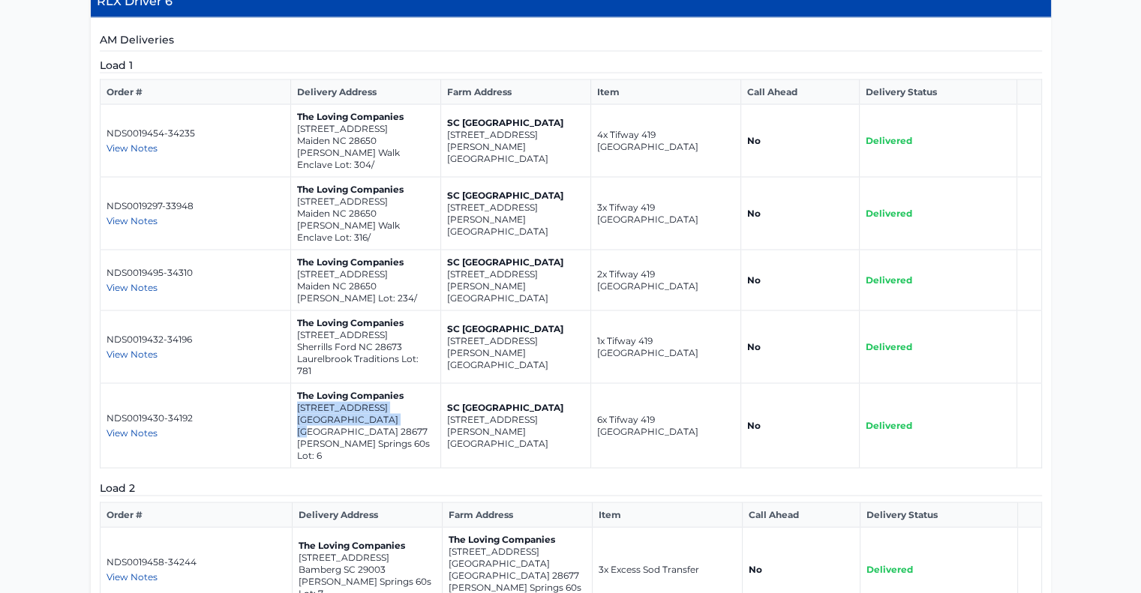
scroll to position [2794, 0]
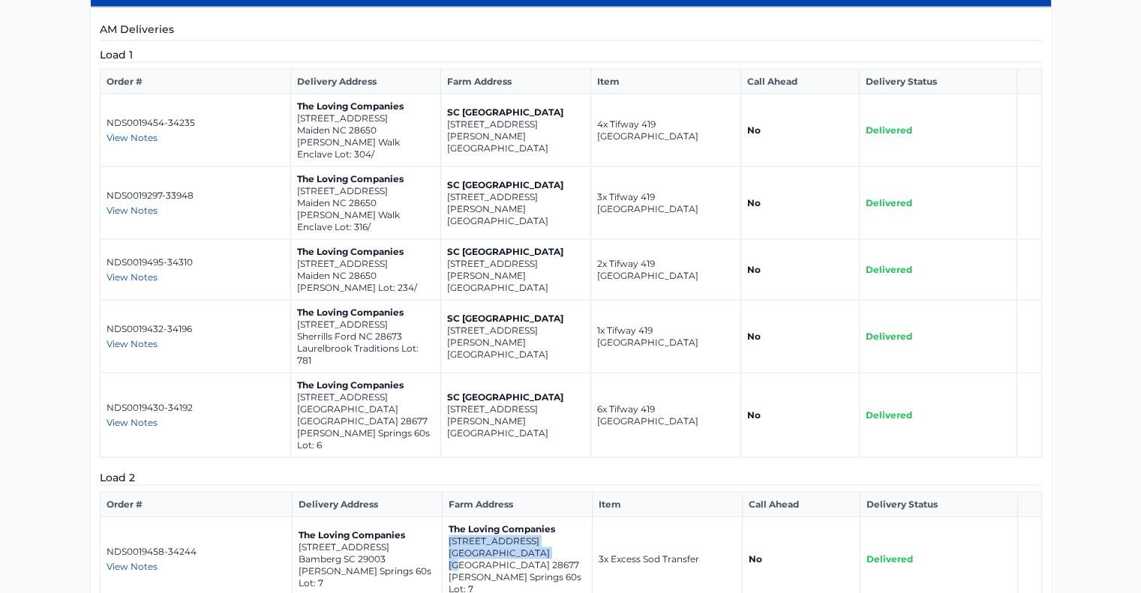
drag, startPoint x: 544, startPoint y: 323, endPoint x: 444, endPoint y: 308, distance: 100.9
click at [444, 517] on td "The Loving Companies [STREET_ADDRESS] [PERSON_NAME][GEOGRAPHIC_DATA] 60s Lot: 7" at bounding box center [517, 559] width 150 height 85
copy td "[STREET_ADDRESS]"
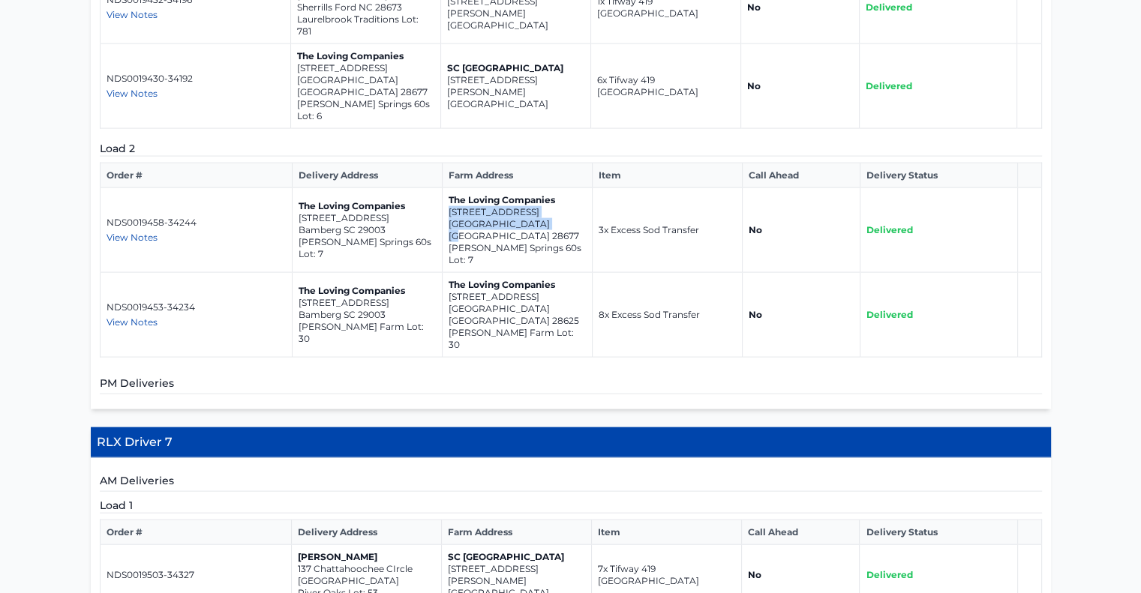
scroll to position [3146, 0]
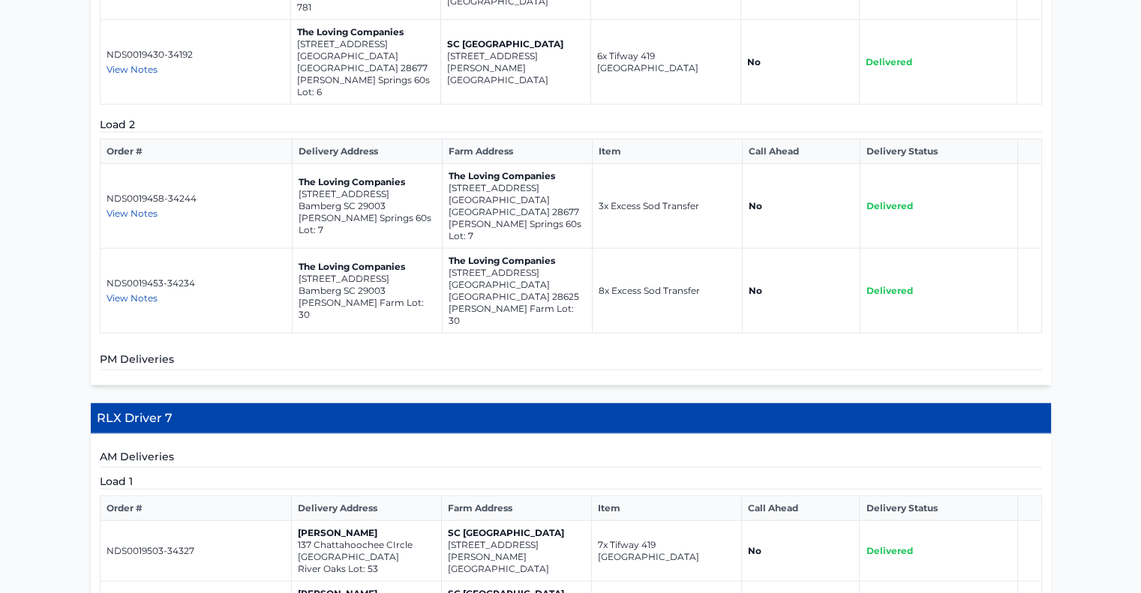
drag, startPoint x: 409, startPoint y: 274, endPoint x: 313, endPoint y: 280, distance: 96.2
drag, startPoint x: 313, startPoint y: 280, endPoint x: 388, endPoint y: 193, distance: 114.8
click at [388, 449] on section "AM Deliveries Load 1 Order # Delivery Address Farm Address Item Call Ahead Deli…" at bounding box center [571, 545] width 942 height 193
drag, startPoint x: 401, startPoint y: 277, endPoint x: 295, endPoint y: 270, distance: 105.9
click at [295, 521] on td "[PERSON_NAME] [STREET_ADDRESS] River Oaks Lot: 53" at bounding box center [366, 551] width 150 height 61
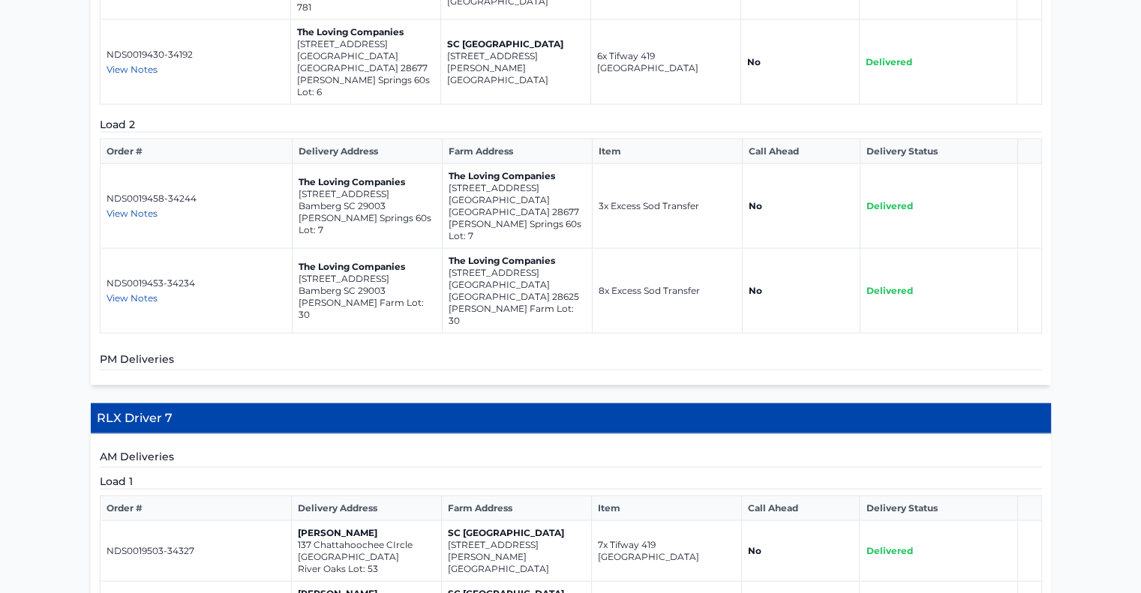
copy td "[STREET_ADDRESS]"
drag, startPoint x: 388, startPoint y: 339, endPoint x: 295, endPoint y: 330, distance: 93.4
copy td "hwy 441 and [GEOGRAPHIC_DATA]"
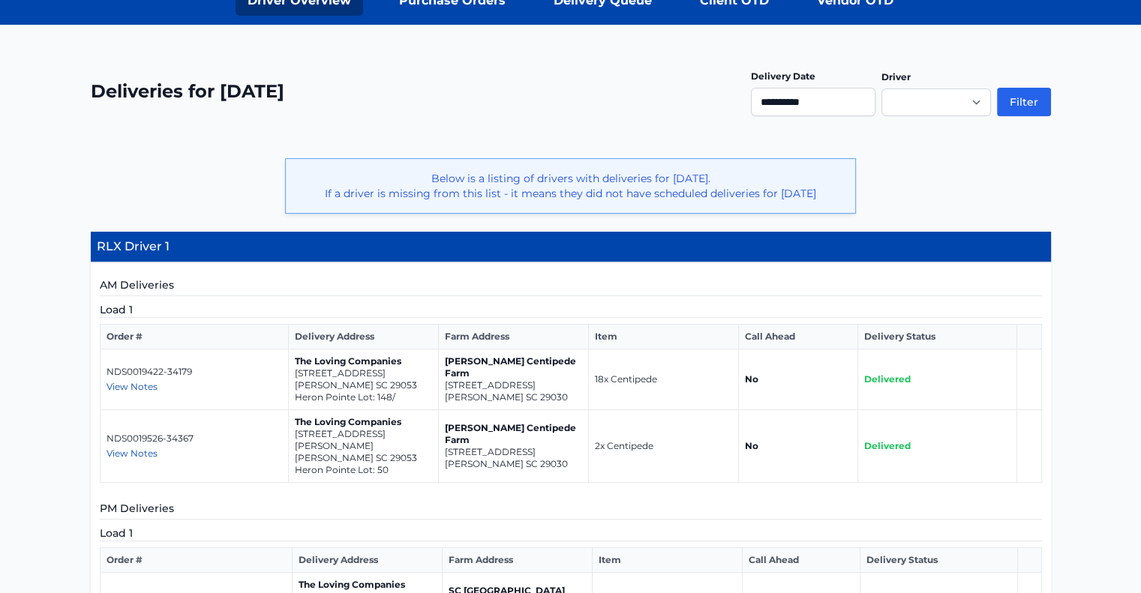
scroll to position [254, 0]
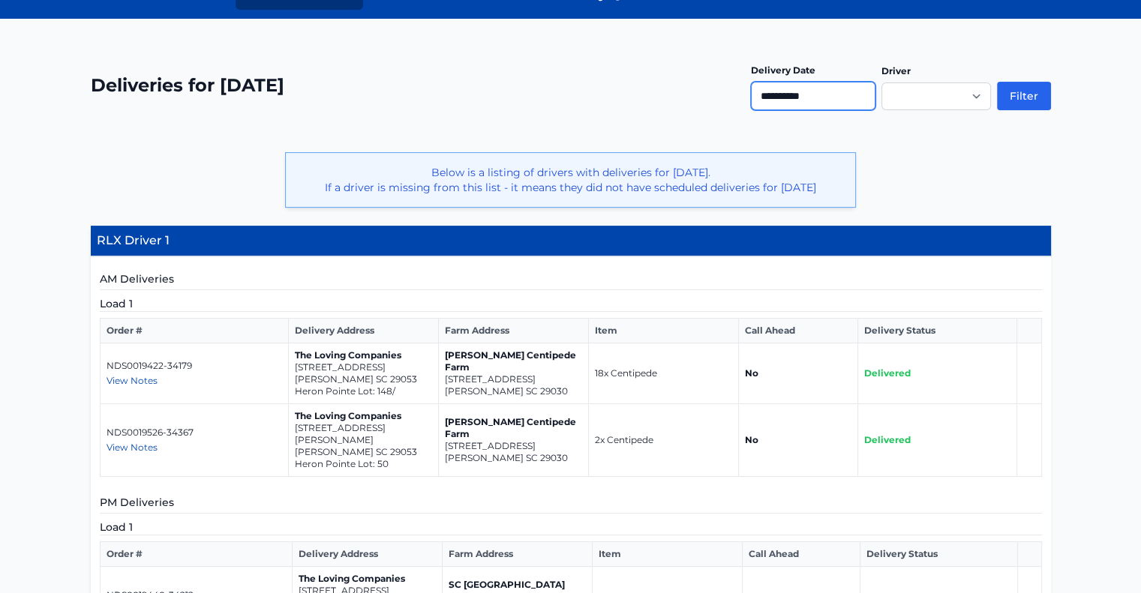
click at [828, 98] on input "**********" at bounding box center [813, 96] width 124 height 28
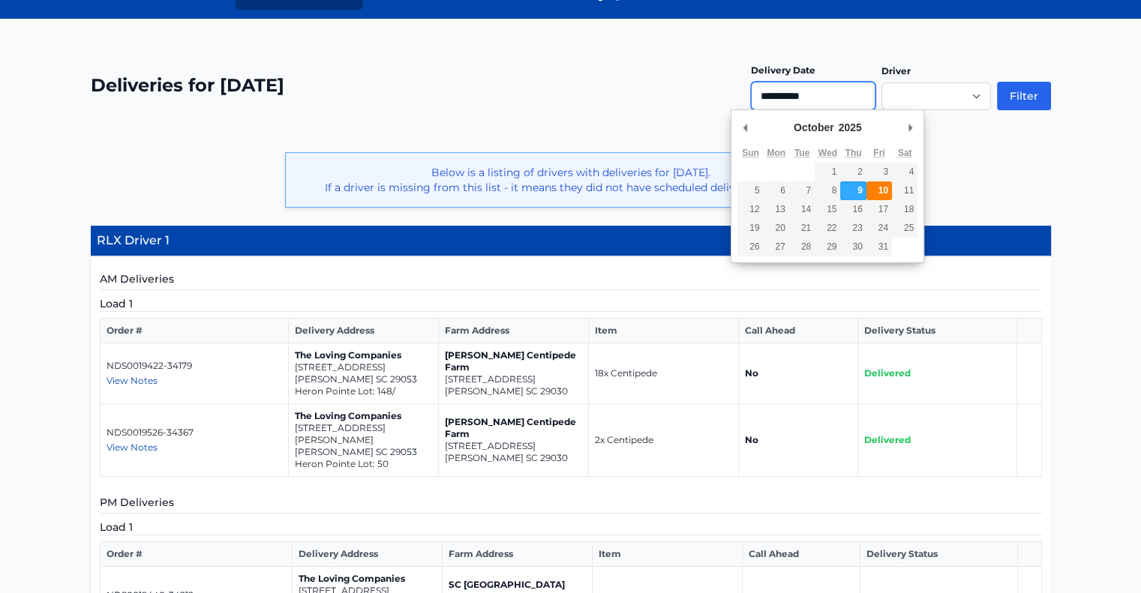
type input "**********"
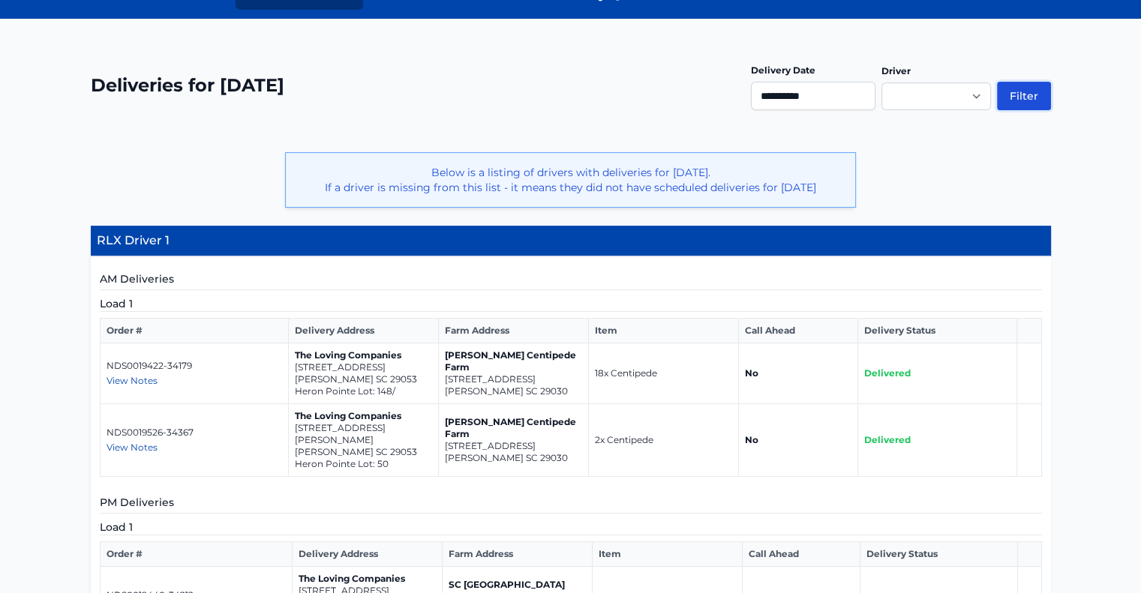
click at [1016, 82] on button "Filter" at bounding box center [1024, 96] width 54 height 28
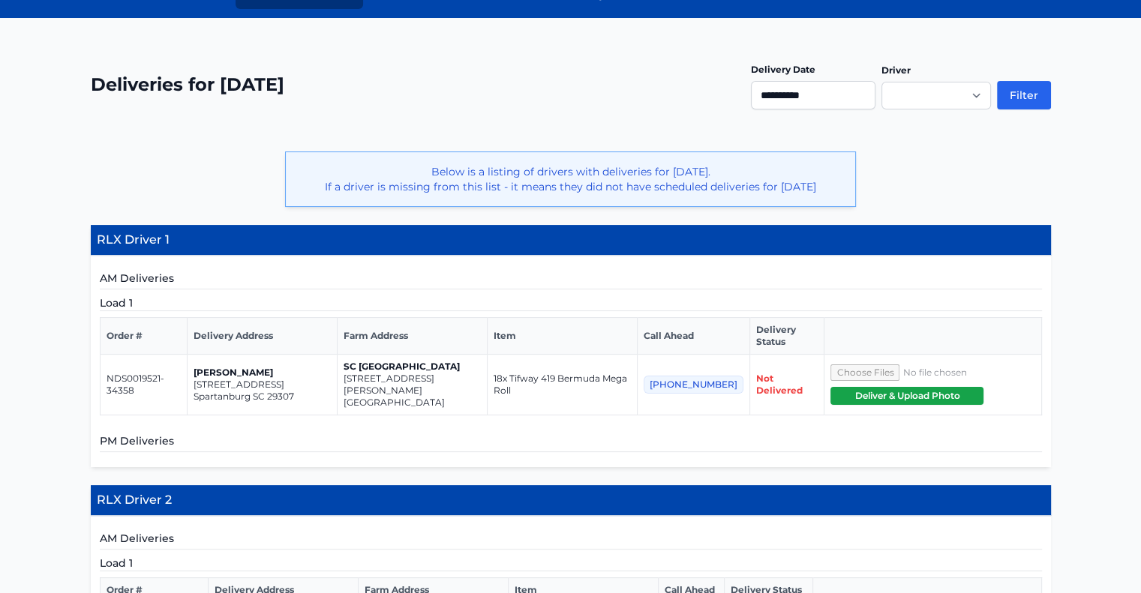
scroll to position [256, 0]
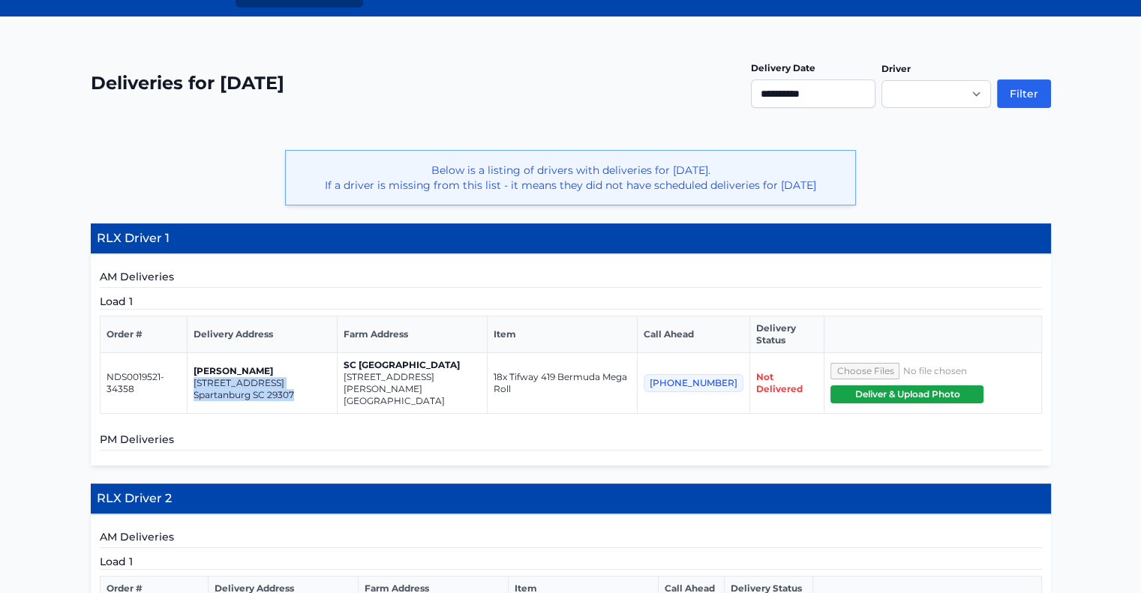
drag, startPoint x: 309, startPoint y: 374, endPoint x: 201, endPoint y: 370, distance: 108.0
click at [201, 370] on td "[PERSON_NAME] [STREET_ADDRESS]" at bounding box center [262, 383] width 150 height 61
copy td "[STREET_ADDRESS]"
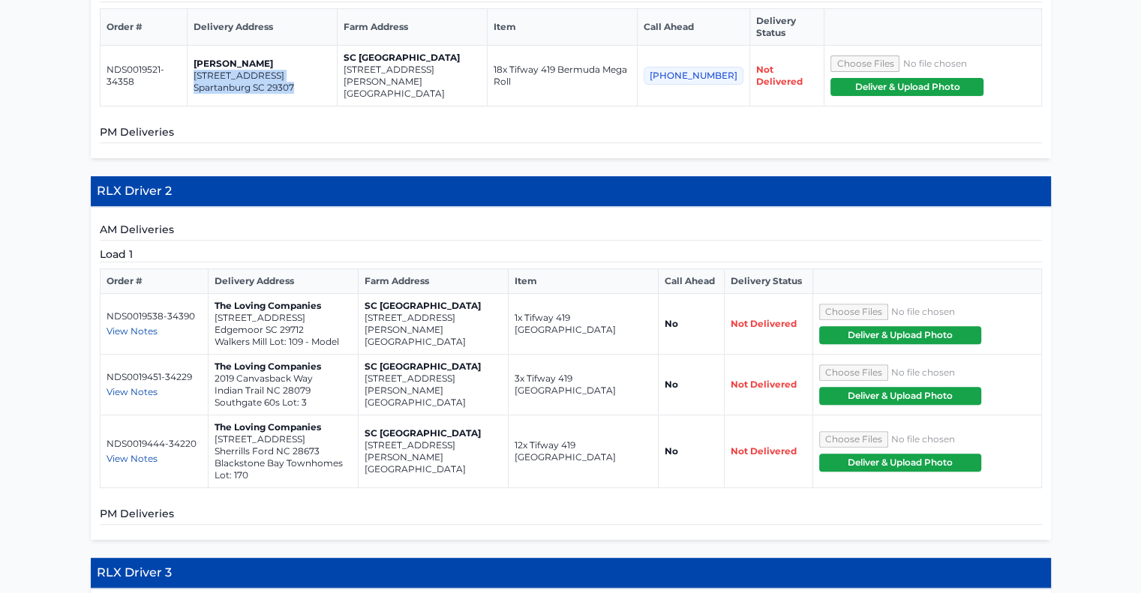
scroll to position [565, 0]
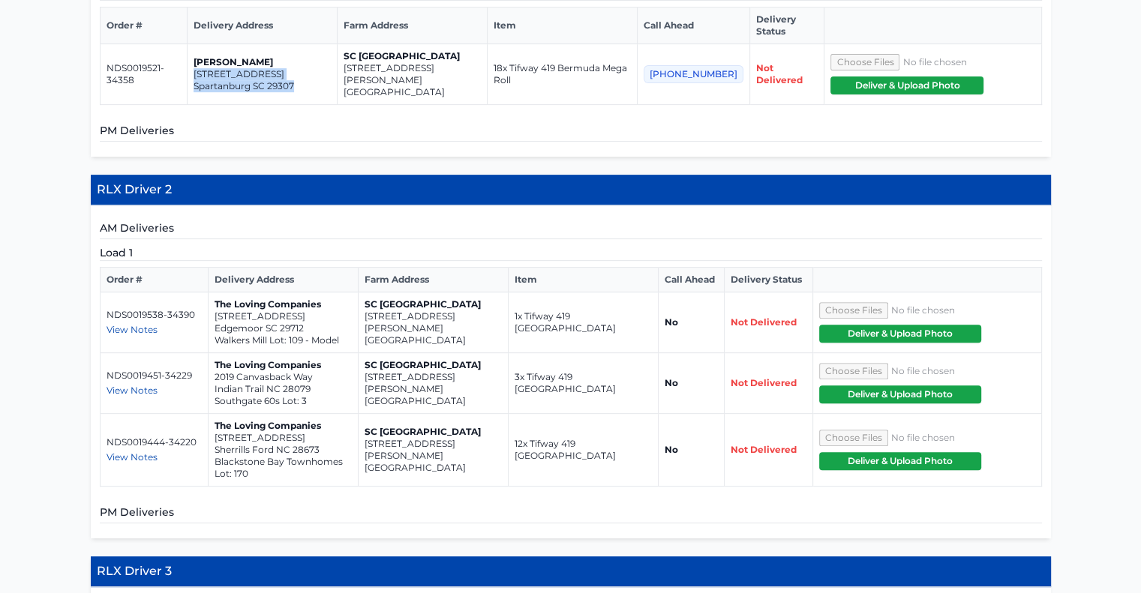
drag, startPoint x: 317, startPoint y: 298, endPoint x: 230, endPoint y: 299, distance: 87.0
click at [230, 299] on td "The Loving Companies 711 Mile Creek Road Edgemoor SC 29712 Walkers Mill Lot: 10…" at bounding box center [283, 322] width 150 height 61
drag, startPoint x: 310, startPoint y: 300, endPoint x: 209, endPoint y: 291, distance: 100.9
click at [209, 292] on td "The Loving Companies 711 Mile Creek Road Edgemoor SC 29712 Walkers Mill Lot: 10…" at bounding box center [283, 322] width 150 height 61
copy td "711 Mile Creek Road Edgemoor SC 29712"
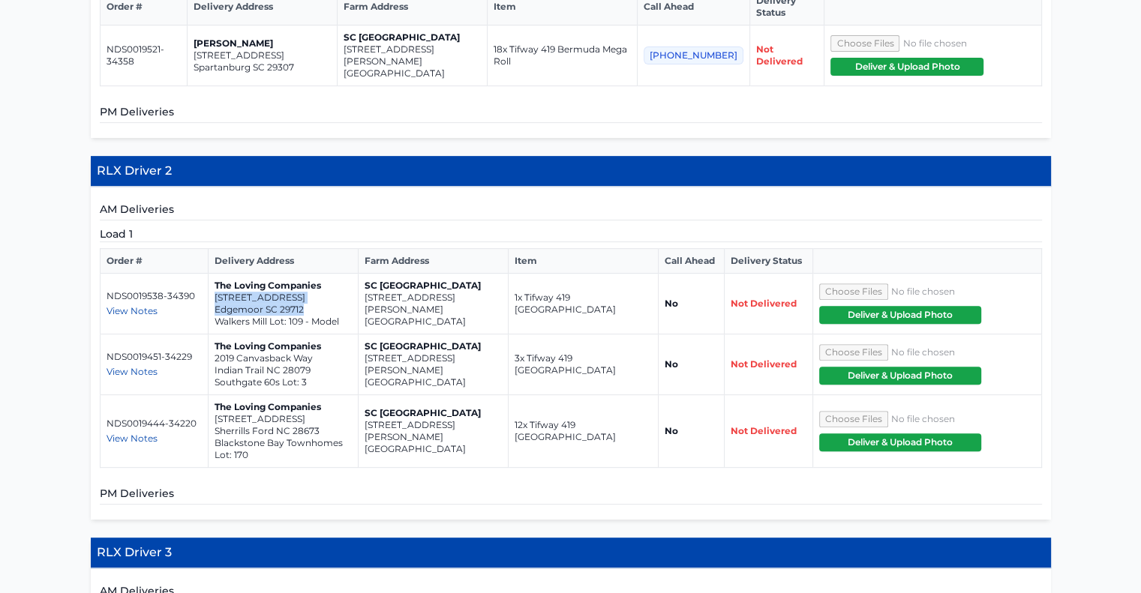
scroll to position [592, 0]
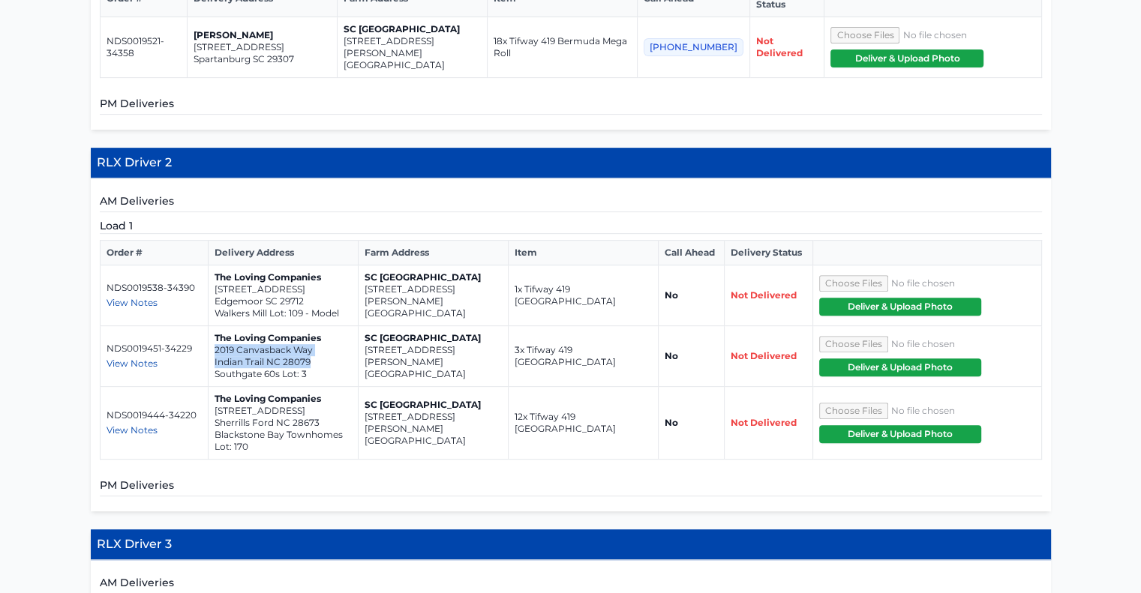
drag, startPoint x: 321, startPoint y: 338, endPoint x: 214, endPoint y: 323, distance: 107.5
click at [214, 326] on td "The Loving Companies 2019 Canvasback Way Indian Trail NC 28079 Southgate 60s Lo…" at bounding box center [283, 356] width 150 height 61
copy td "2019 Canvasback Way Indian Trail NC 28079"
drag, startPoint x: 319, startPoint y: 397, endPoint x: 209, endPoint y: 388, distance: 109.8
click at [209, 388] on td "The Loving Companies 4366 Bronze Boulevard Sherrills Ford NC 28673 Blackstone B…" at bounding box center [283, 423] width 150 height 73
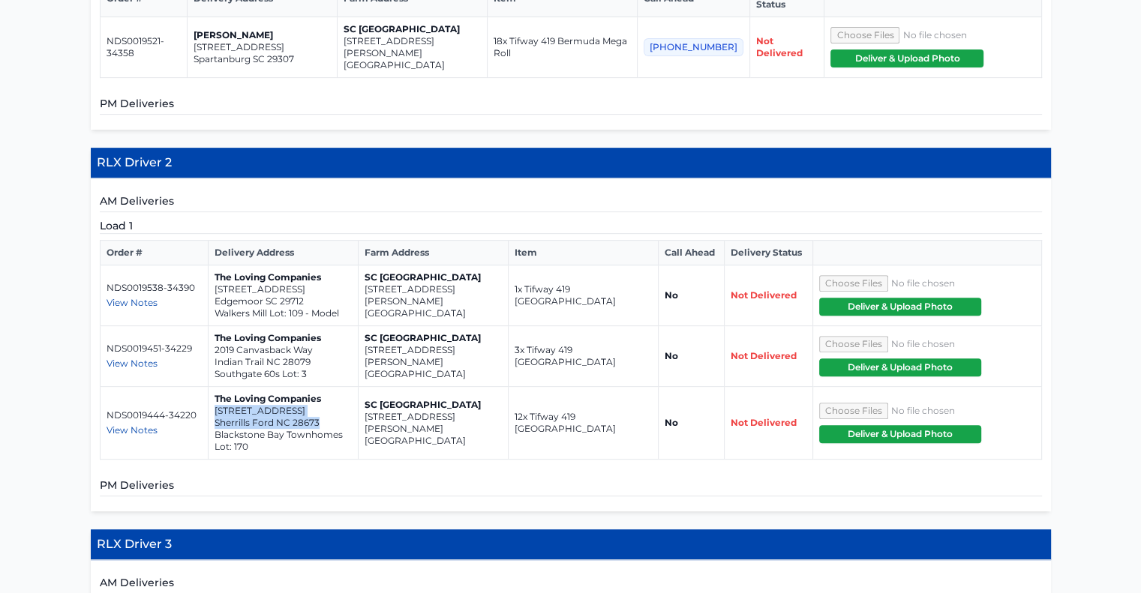
copy td "4366 Bronze Boulevard Sherrills Ford NC 28673"
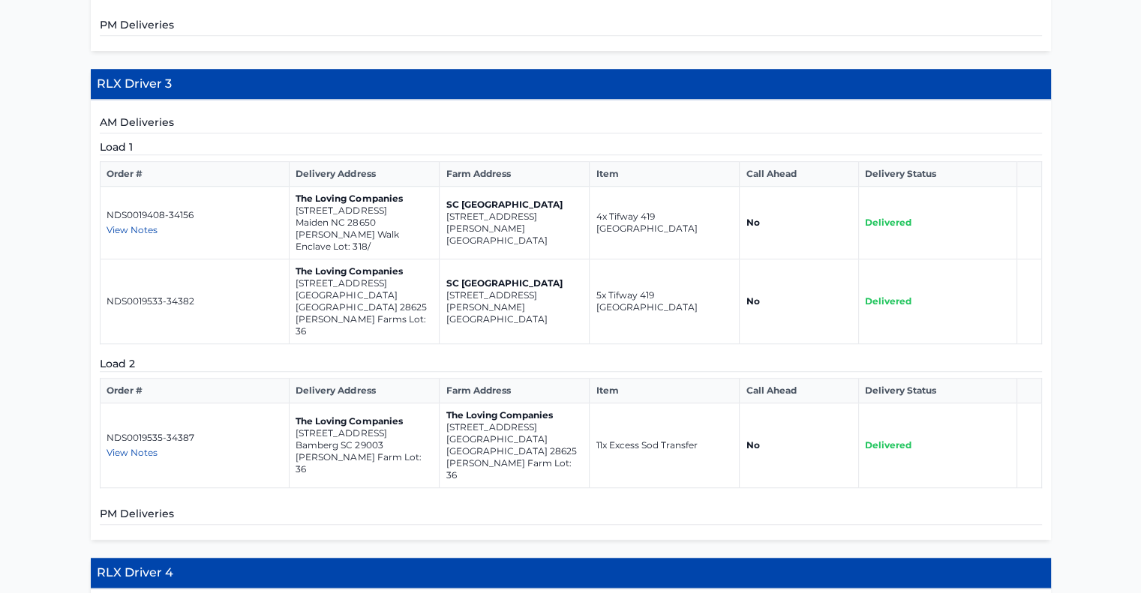
scroll to position [1063, 0]
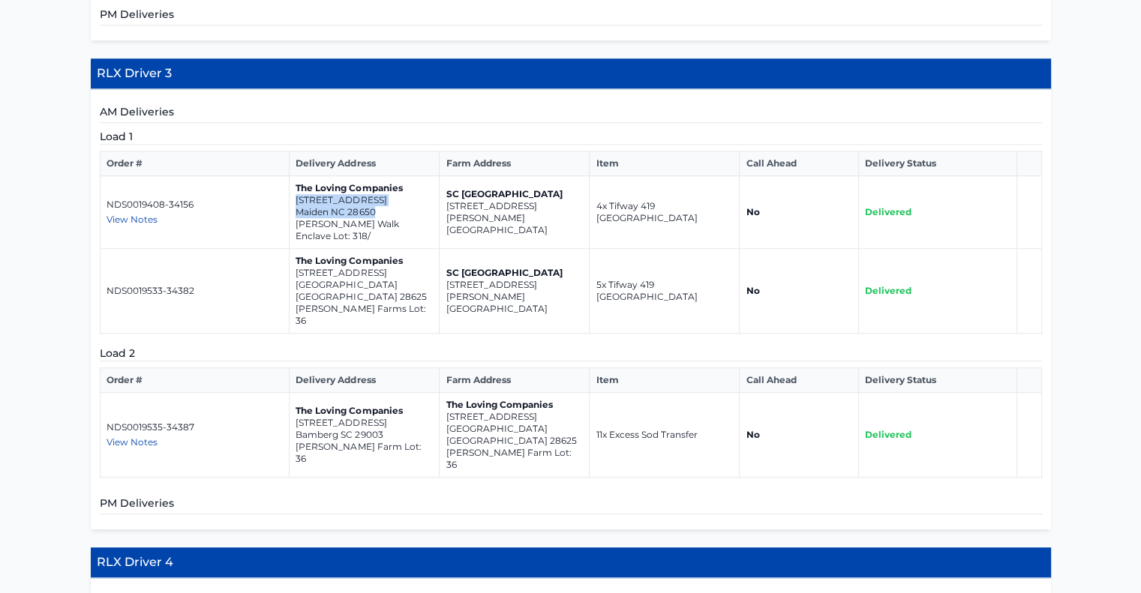
drag, startPoint x: 378, startPoint y: 184, endPoint x: 295, endPoint y: 176, distance: 83.6
click at [295, 176] on td "The Loving Companies 4350 Shimmering Stone Way Maiden NC 28650 Shannon Woods Wa…" at bounding box center [364, 212] width 150 height 73
copy td "4350 Shimmering Stone Way Maiden NC 28650"
drag, startPoint x: 384, startPoint y: 262, endPoint x: 294, endPoint y: 250, distance: 90.9
click at [294, 250] on td "The Loving Companies 113 Rock Avenue Statesville NC 28625 Sullivan Farms Lot: 36" at bounding box center [364, 291] width 150 height 85
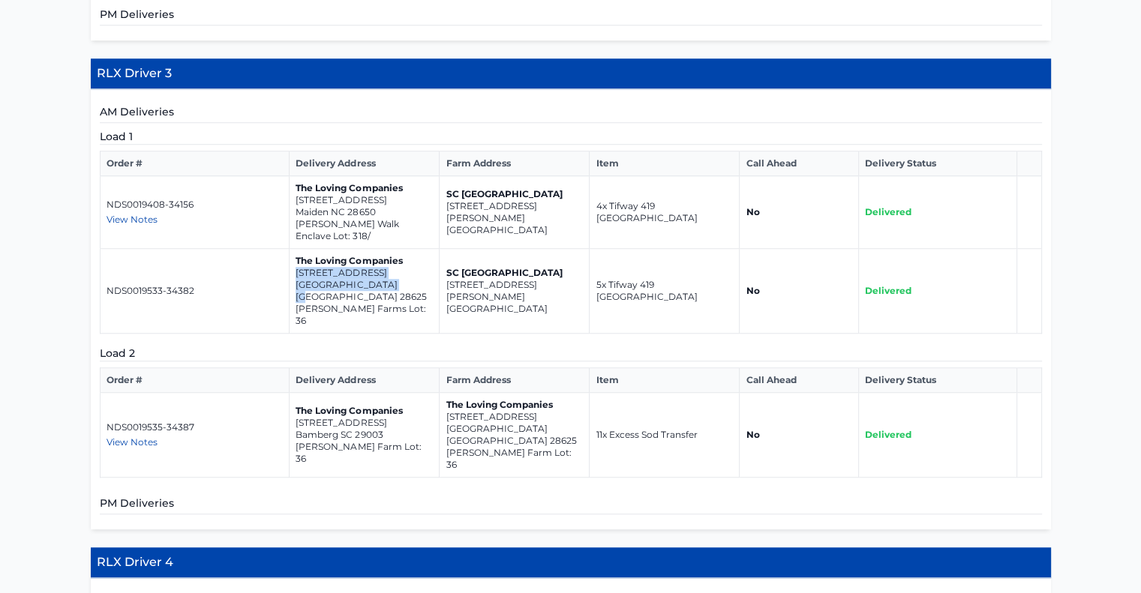
copy td "113 Rock Avenue Statesville NC 28625"
drag, startPoint x: 534, startPoint y: 377, endPoint x: 443, endPoint y: 368, distance: 91.2
click at [443, 393] on td "The Loving Companies 113 Rock Avenue Statesville NC 28625 Sullivan Farm Lot: 36" at bounding box center [514, 435] width 150 height 85
copy td "113 Rock Avenue Statesville NC 28625"
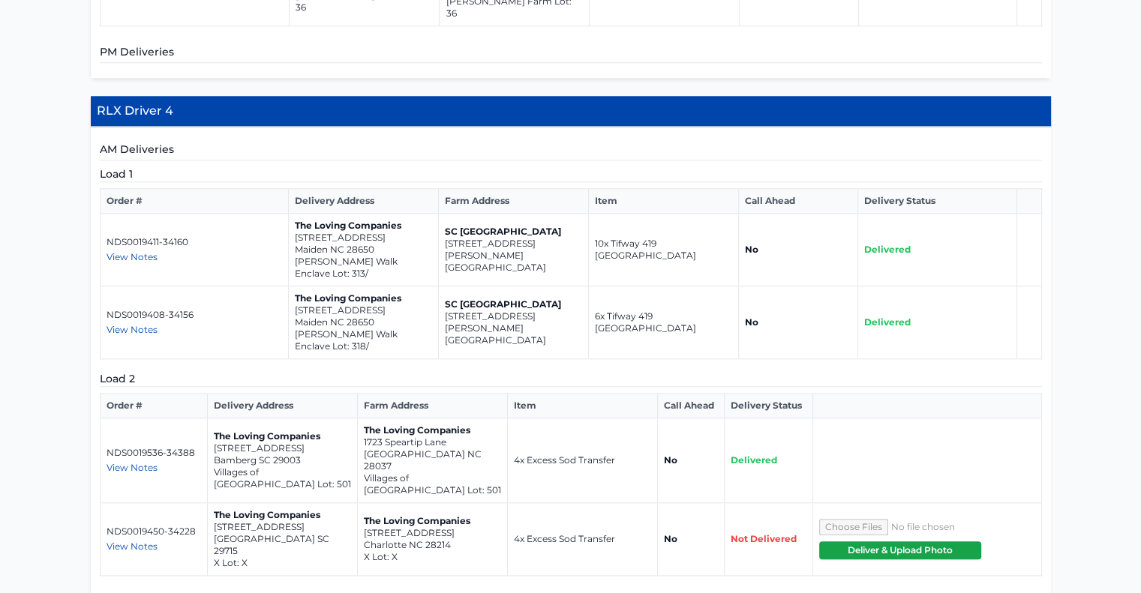
scroll to position [1515, 0]
drag, startPoint x: 372, startPoint y: 175, endPoint x: 295, endPoint y: 164, distance: 77.2
click at [295, 214] on td "The Loving Companies 4320 Shimmering Stone Way Maiden NC 28650 Shannon Woods Wa…" at bounding box center [364, 250] width 150 height 73
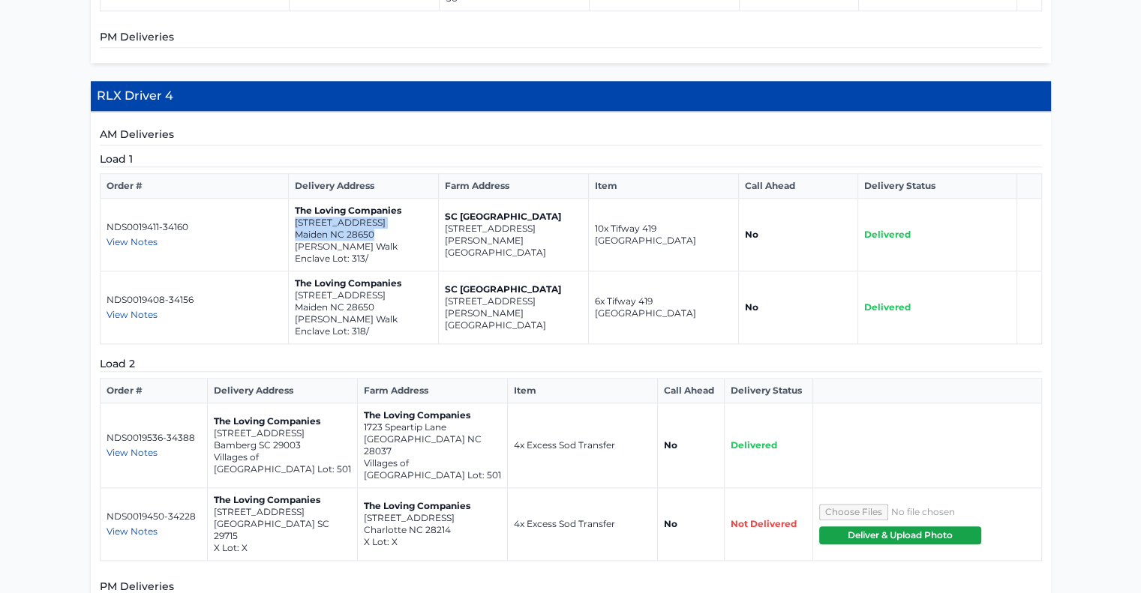
scroll to position [1530, 0]
drag, startPoint x: 447, startPoint y: 360, endPoint x: 362, endPoint y: 355, distance: 84.9
click at [362, 403] on td "The Loving Companies 1723 Speartip Lane Denver NC 28037 Villages of Denver Lot:…" at bounding box center [432, 445] width 150 height 85
copy td "1723 Speartip Lane Denver NC 28037"
drag, startPoint x: 449, startPoint y: 424, endPoint x: 441, endPoint y: 424, distance: 8.2
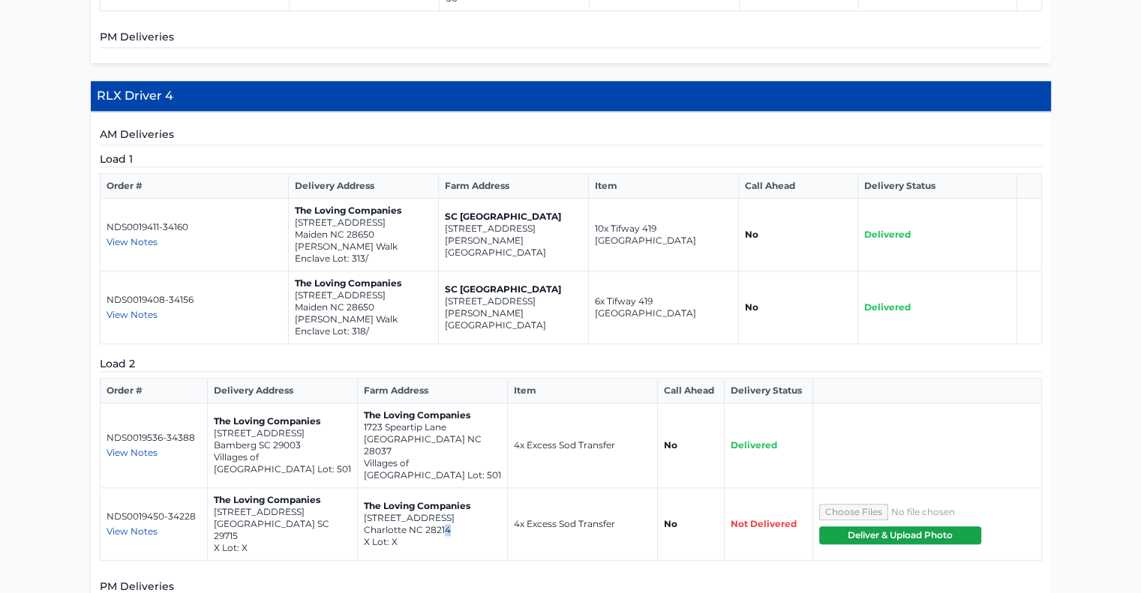
click at [441, 524] on p "Charlotte NC 28214" at bounding box center [432, 530] width 137 height 12
click at [152, 526] on span "View Notes" at bounding box center [131, 531] width 51 height 11
click at [139, 447] on span "View Notes" at bounding box center [131, 452] width 51 height 11
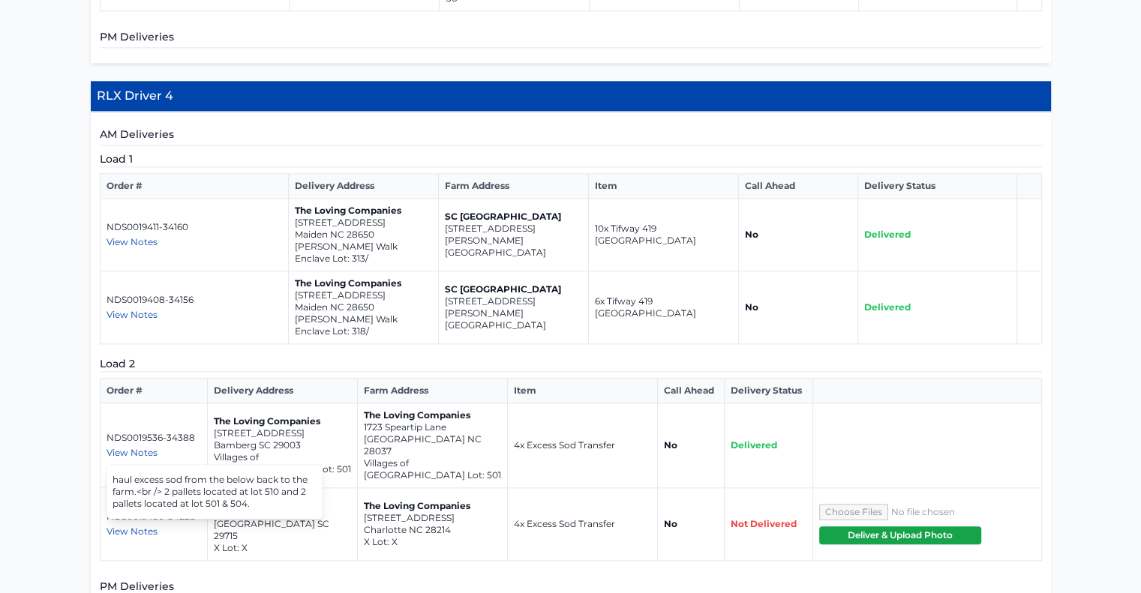
click at [187, 447] on div "View Notes" at bounding box center [153, 453] width 94 height 12
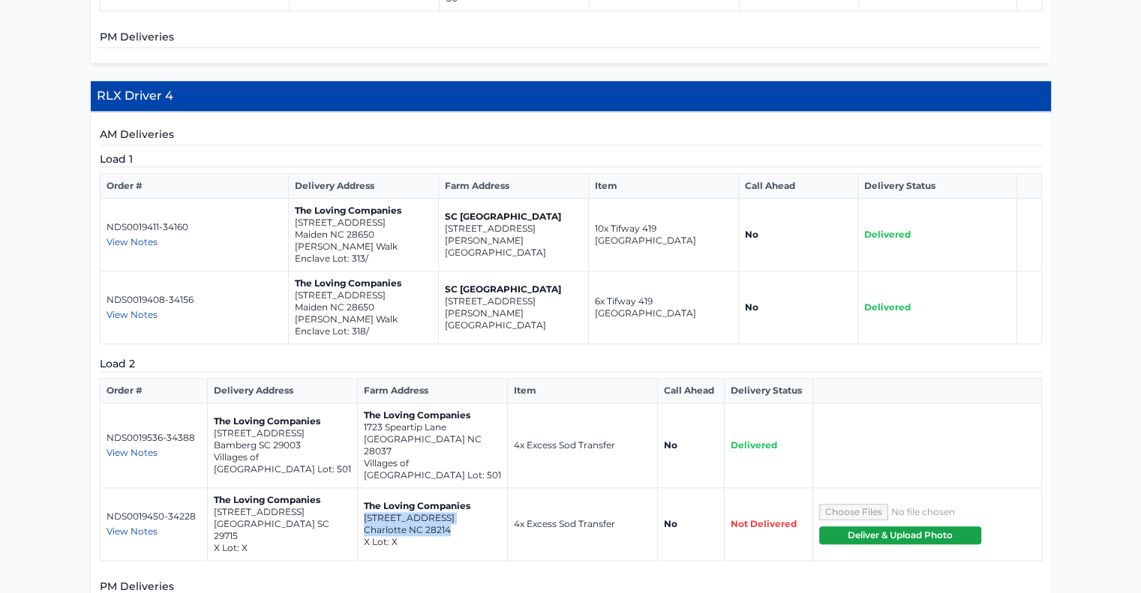
drag, startPoint x: 457, startPoint y: 427, endPoint x: 364, endPoint y: 409, distance: 94.9
click at [364, 488] on td "The Loving Companies 309 Morningside Road Charlotte NC 28214 X Lot: X" at bounding box center [432, 524] width 150 height 73
copy td "309 Morningside Road Charlotte NC 28214"
drag, startPoint x: 294, startPoint y: 424, endPoint x: 213, endPoint y: 409, distance: 82.4
click at [213, 488] on td "The Loving Companies 4222 Skyboat Circle Fort Mill SC 29715 X Lot: X" at bounding box center [282, 524] width 150 height 73
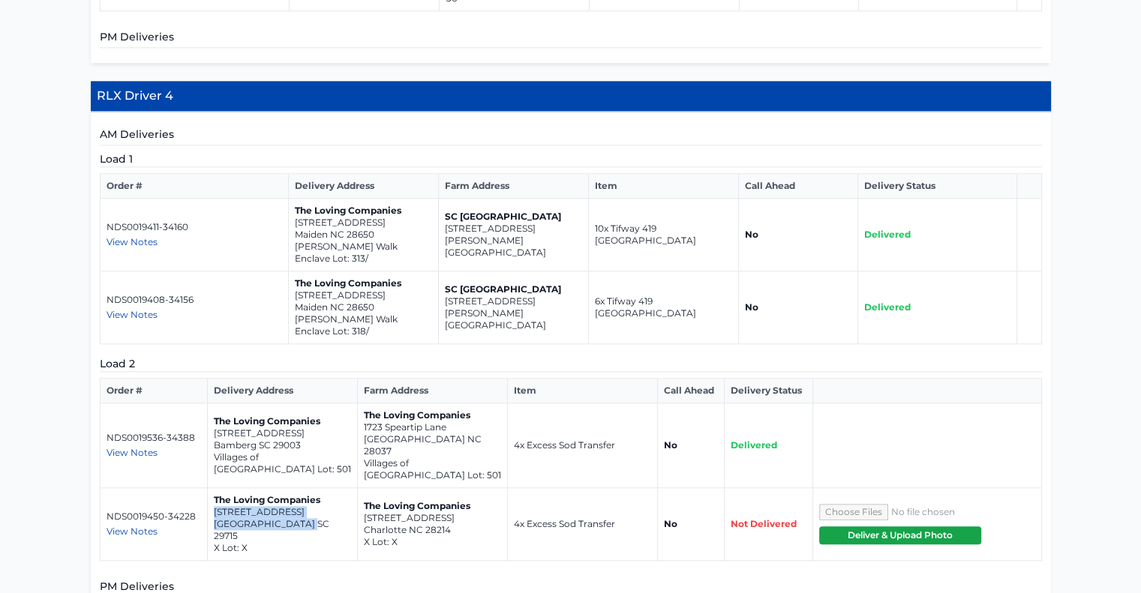
copy td "4222 Skyboat Circle Fort Mill SC 29715"
drag, startPoint x: 376, startPoint y: 155, endPoint x: 288, endPoint y: 147, distance: 88.9
click at [289, 199] on td "The Loving Companies 4320 Shimmering Stone Way Maiden NC 28650 Shannon Woods Wa…" at bounding box center [364, 235] width 150 height 73
drag, startPoint x: 381, startPoint y: 232, endPoint x: 290, endPoint y: 223, distance: 91.3
click at [290, 271] on td "The Loving Companies 4350 Shimmering Stone Way Maiden NC 28650 Shannon Woods Wa…" at bounding box center [364, 307] width 150 height 73
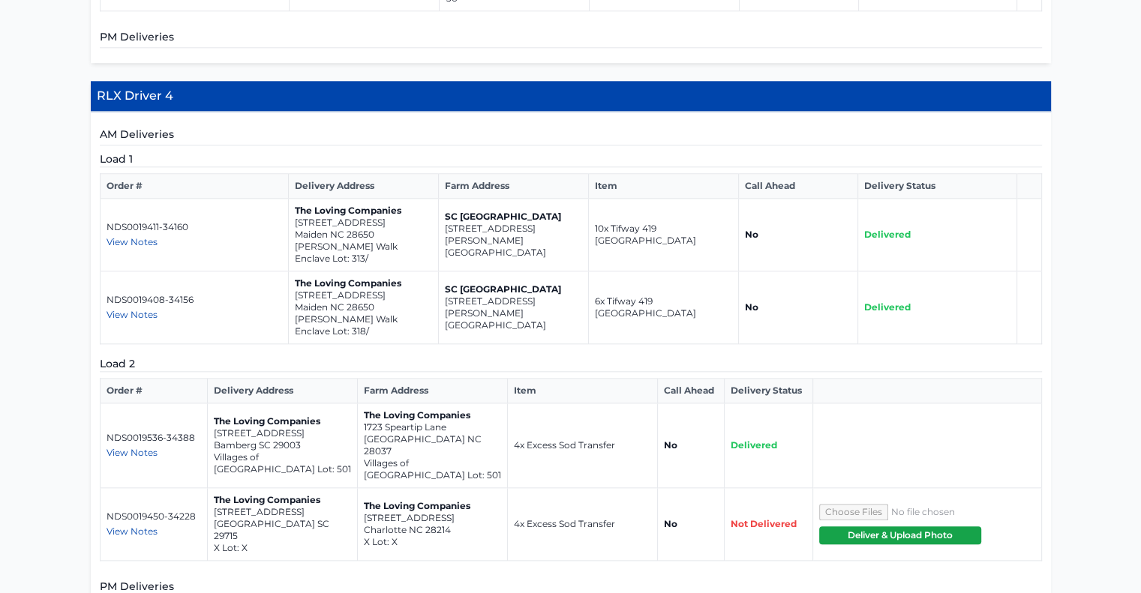
click at [130, 526] on span "View Notes" at bounding box center [131, 531] width 51 height 11
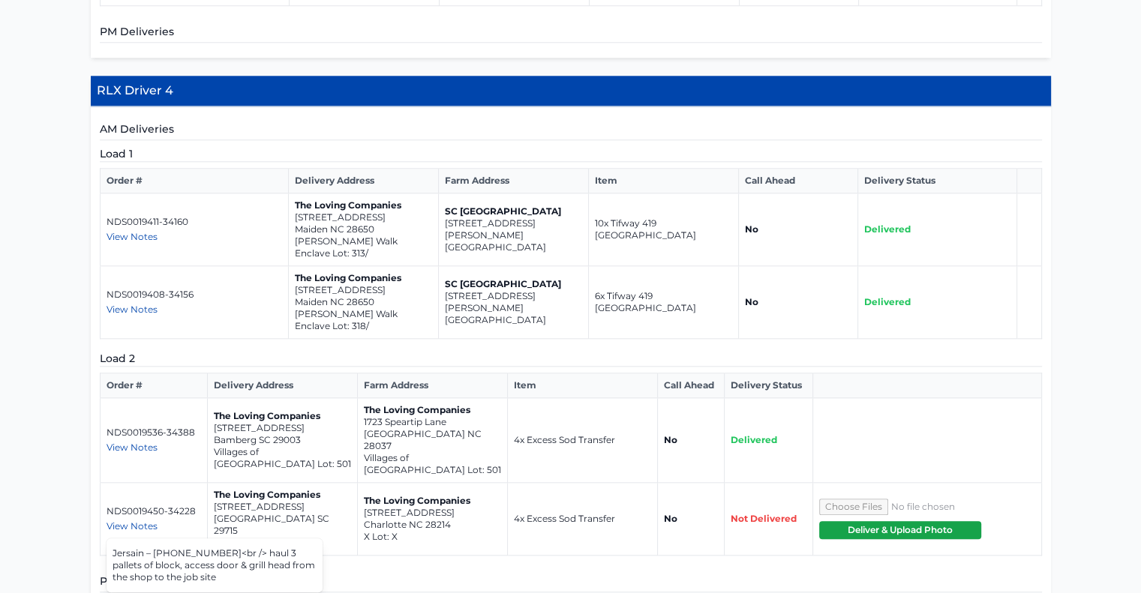
scroll to position [1536, 0]
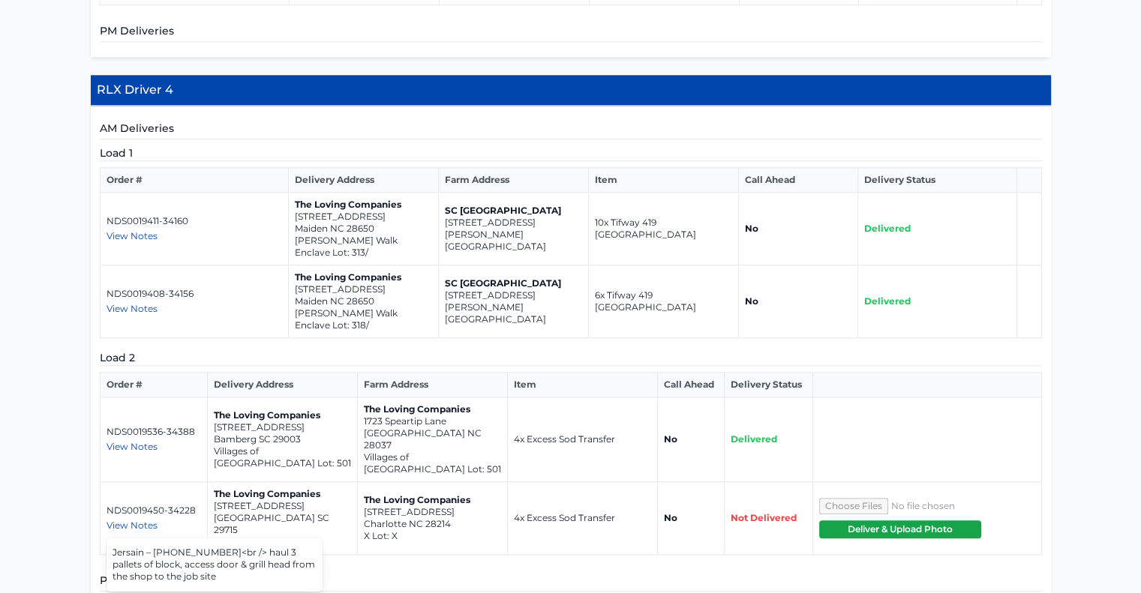
click at [328, 536] on p "X Lot: X" at bounding box center [282, 542] width 137 height 12
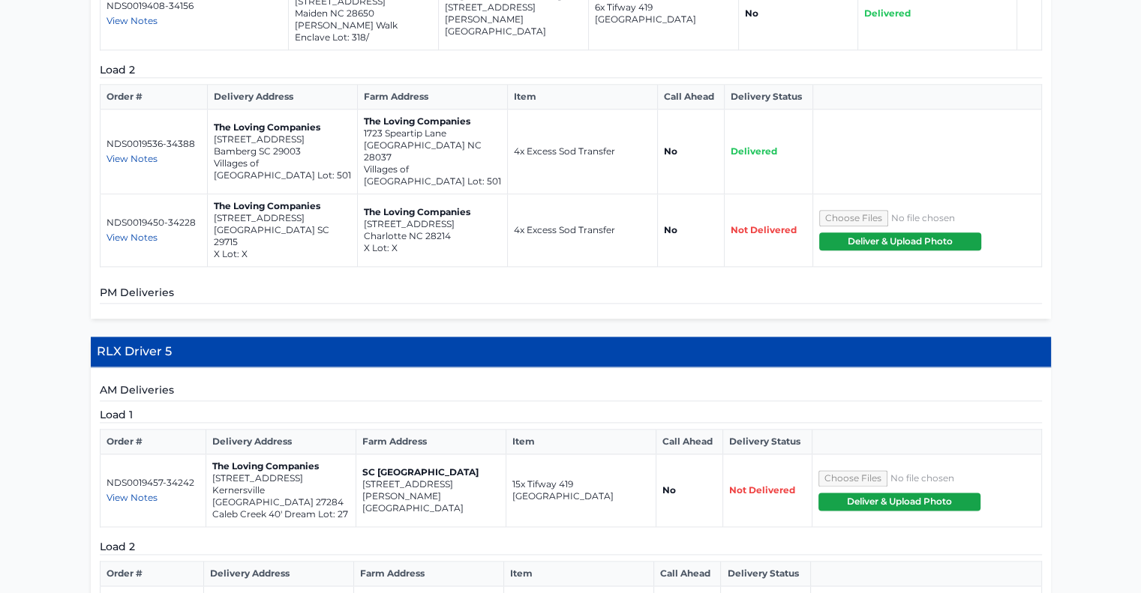
scroll to position [1851, 0]
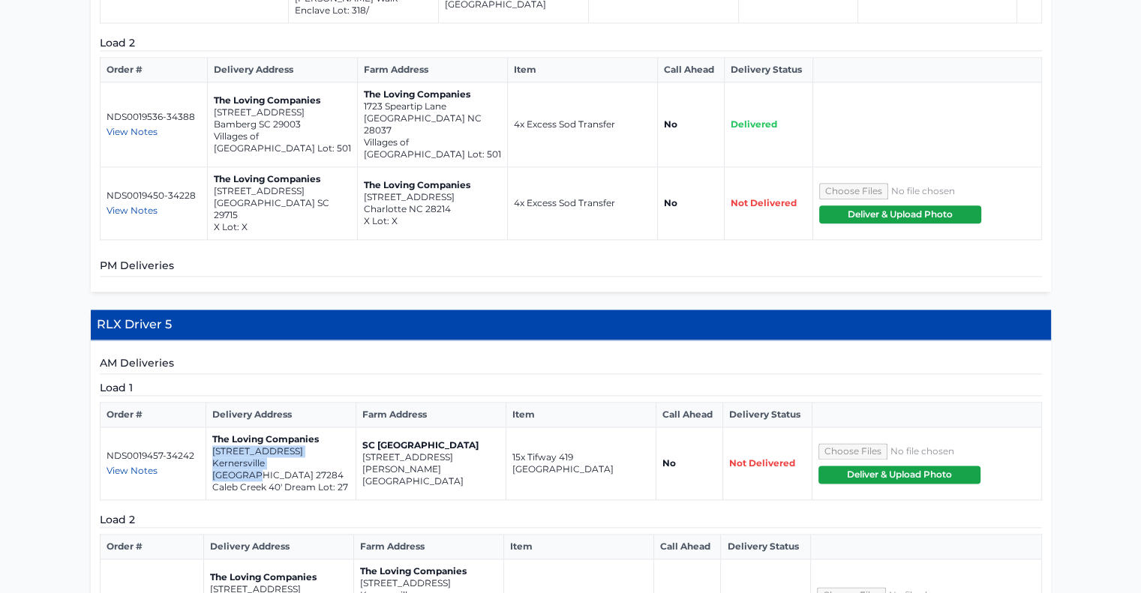
drag, startPoint x: 310, startPoint y: 352, endPoint x: 208, endPoint y: 339, distance: 102.8
click at [208, 427] on td "The Loving Companies 1789 Mallard Drive Kernersville NC 27284 Caleb Creek 40' D…" at bounding box center [281, 463] width 150 height 73
click at [298, 592] on p "Bamberg SC 29003" at bounding box center [278, 601] width 137 height 12
drag, startPoint x: 464, startPoint y: 467, endPoint x: 361, endPoint y: 453, distance: 104.5
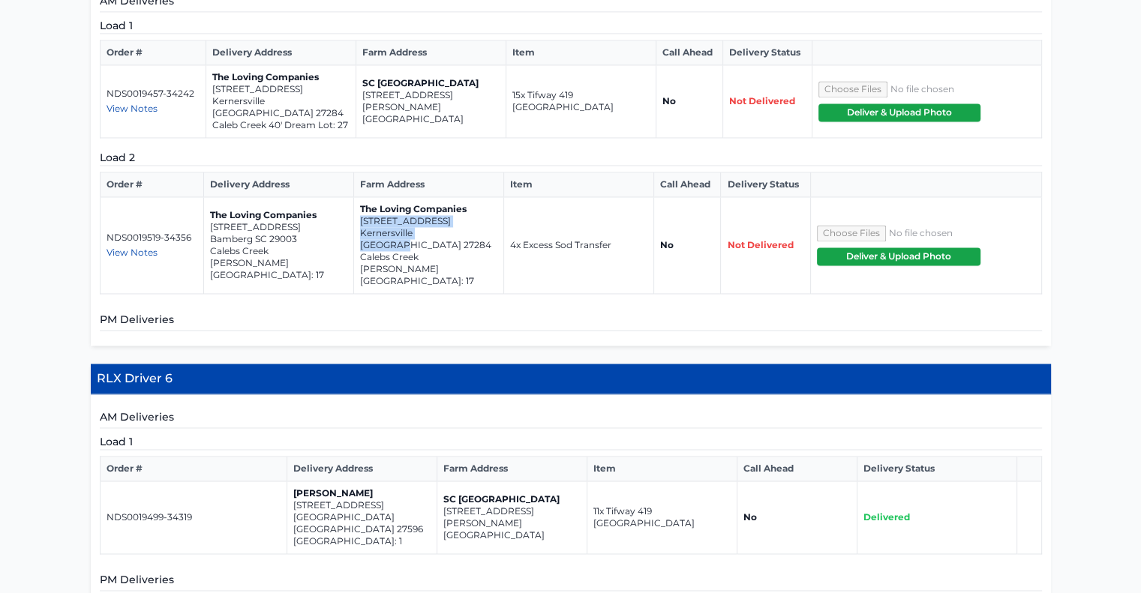
scroll to position [2229, 0]
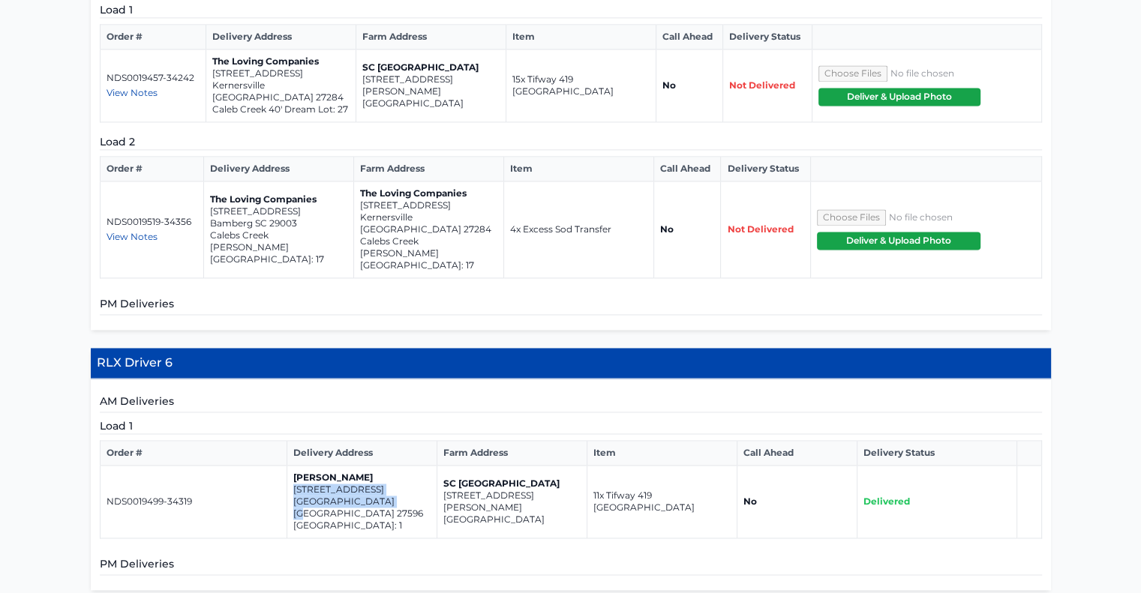
drag, startPoint x: 392, startPoint y: 340, endPoint x: 292, endPoint y: 327, distance: 100.5
click at [292, 466] on td "Dennis Ellis 105 guardian st Youngsville NC 27596 Maison Ridge Lot: 1" at bounding box center [361, 502] width 150 height 73
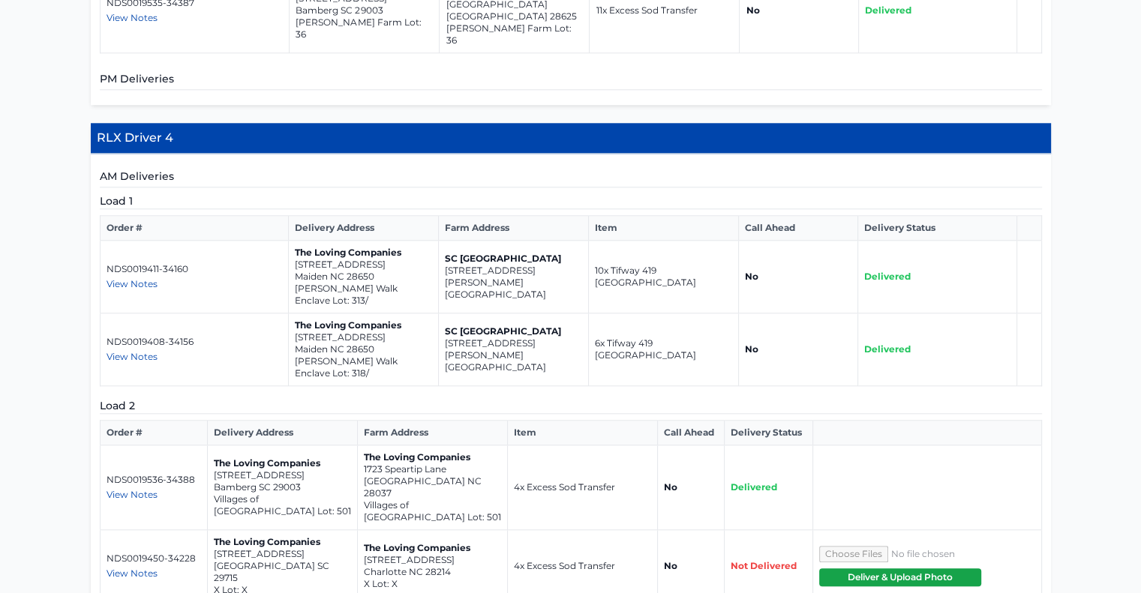
scroll to position [1491, 0]
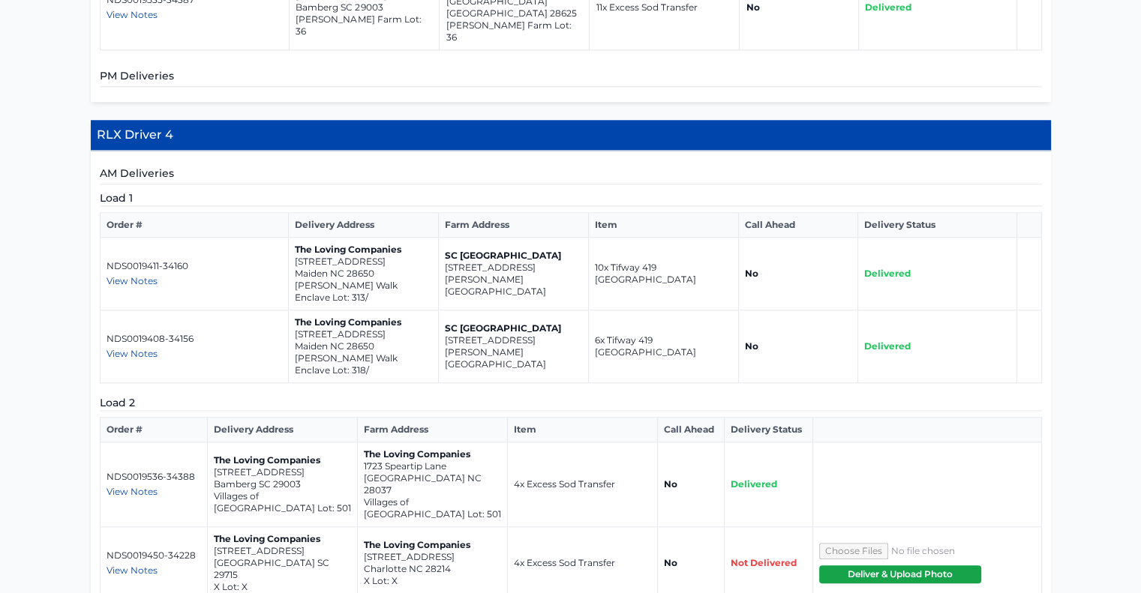
click at [141, 565] on span "View Notes" at bounding box center [131, 570] width 51 height 11
click at [148, 565] on span "View Notes" at bounding box center [131, 570] width 51 height 11
drag, startPoint x: 391, startPoint y: 269, endPoint x: 294, endPoint y: 263, distance: 96.9
click at [294, 310] on td "The Loving Companies 4350 Shimmering Stone Way Maiden NC 28650 Shannon Woods Wa…" at bounding box center [364, 346] width 150 height 73
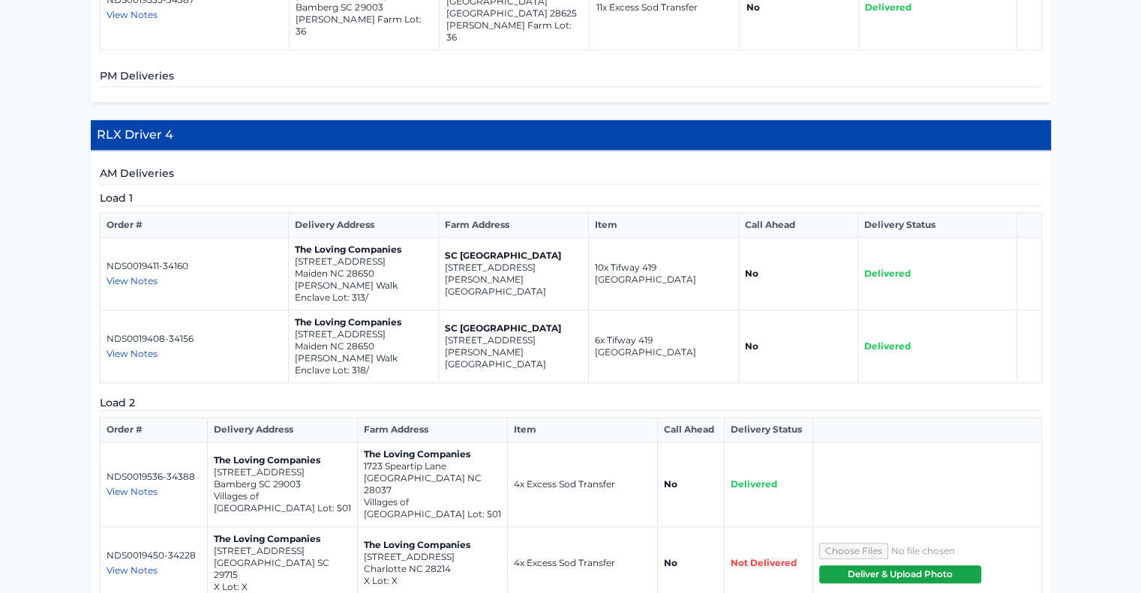
click at [436, 472] on p "Denver NC 28037" at bounding box center [432, 484] width 137 height 24
drag, startPoint x: 439, startPoint y: 399, endPoint x: 362, endPoint y: 391, distance: 77.7
drag, startPoint x: 362, startPoint y: 391, endPoint x: 391, endPoint y: 396, distance: 29.0
click at [391, 460] on p "1723 Speartip Lane" at bounding box center [432, 466] width 137 height 12
drag, startPoint x: 439, startPoint y: 403, endPoint x: 357, endPoint y: 391, distance: 83.5
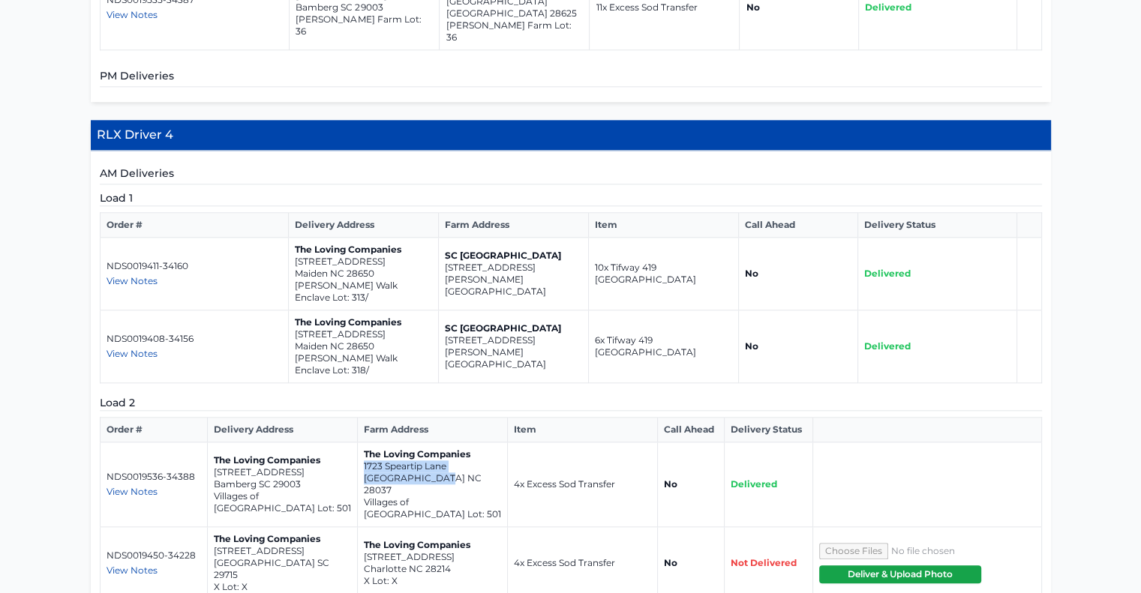
click at [357, 442] on td "The Loving Companies 1723 Speartip Lane Denver NC 28037 Villages of Denver Lot:…" at bounding box center [432, 484] width 150 height 85
drag, startPoint x: 456, startPoint y: 459, endPoint x: 358, endPoint y: 454, distance: 97.6
click at [358, 527] on td "The Loving Companies 309 Morningside Road Charlotte NC 28214 X Lot: X" at bounding box center [432, 563] width 150 height 73
drag, startPoint x: 300, startPoint y: 462, endPoint x: 211, endPoint y: 451, distance: 89.2
click at [211, 527] on td "The Loving Companies 4222 Skyboat Circle Fort Mill SC 29715 X Lot: X" at bounding box center [282, 563] width 150 height 73
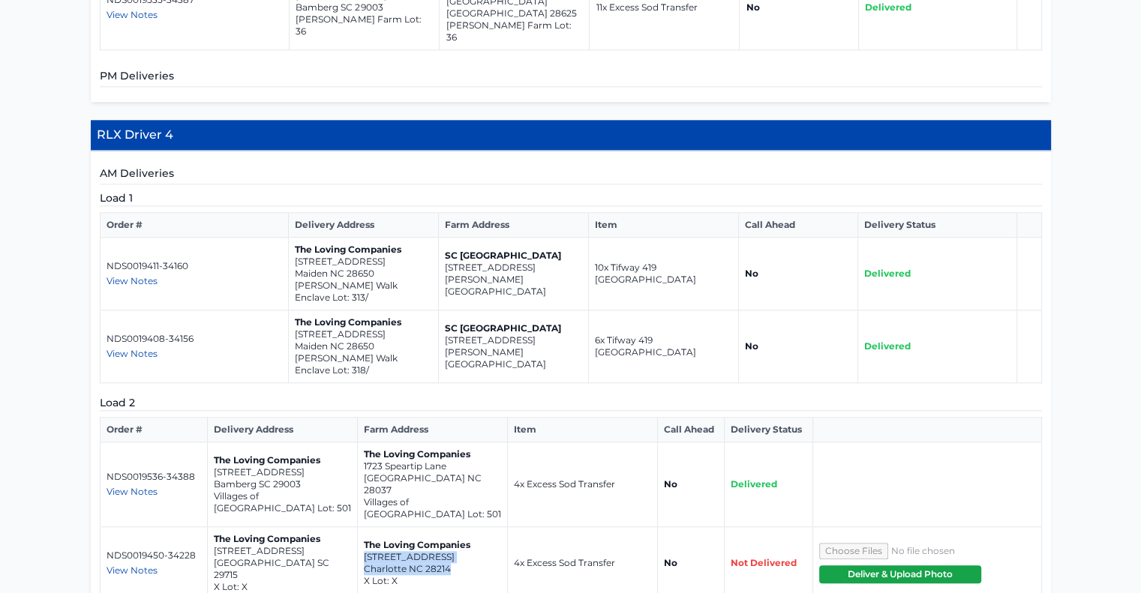
drag, startPoint x: 463, startPoint y: 468, endPoint x: 356, endPoint y: 456, distance: 107.9
click at [357, 527] on td "The Loving Companies 309 Morningside Road Charlotte NC 28214 X Lot: X" at bounding box center [432, 563] width 150 height 73
drag, startPoint x: 291, startPoint y: 463, endPoint x: 210, endPoint y: 451, distance: 81.9
click at [210, 527] on td "The Loving Companies 4222 Skyboat Circle Fort Mill SC 29715 X Lot: X" at bounding box center [282, 563] width 150 height 73
